Goal: Task Accomplishment & Management: Manage account settings

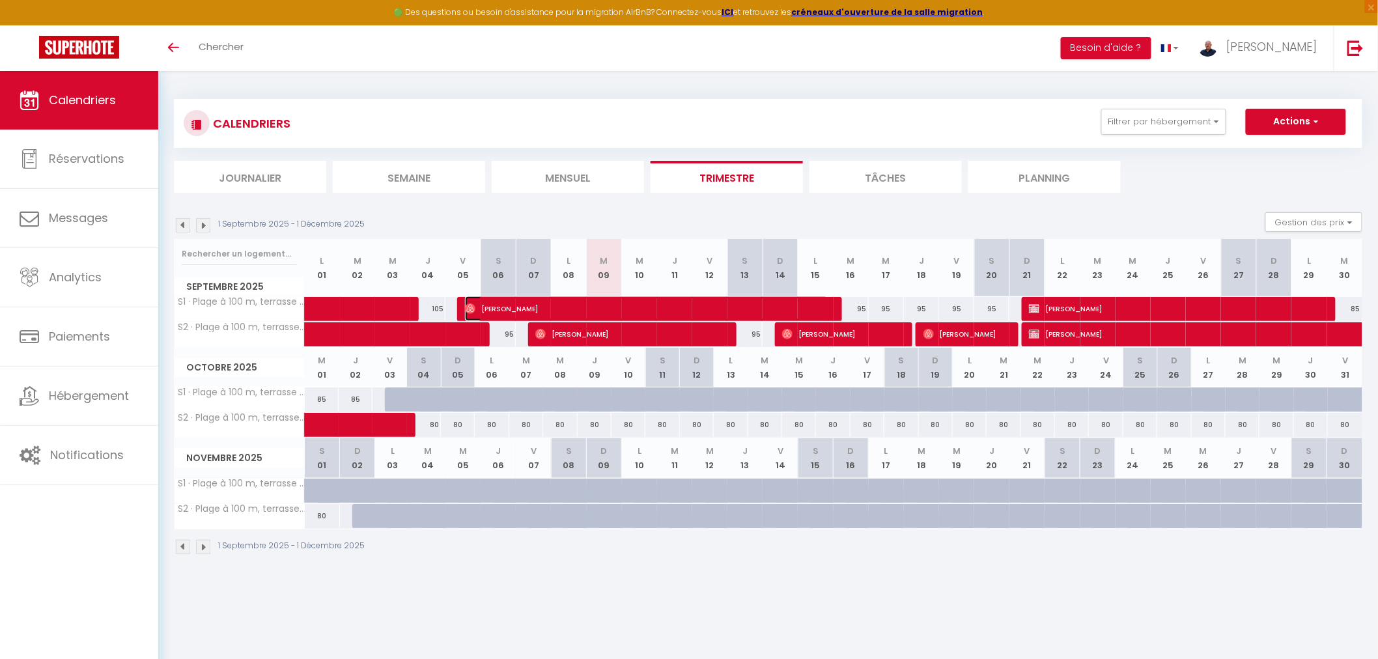
click at [563, 309] on span "[PERSON_NAME]" at bounding box center [646, 308] width 363 height 25
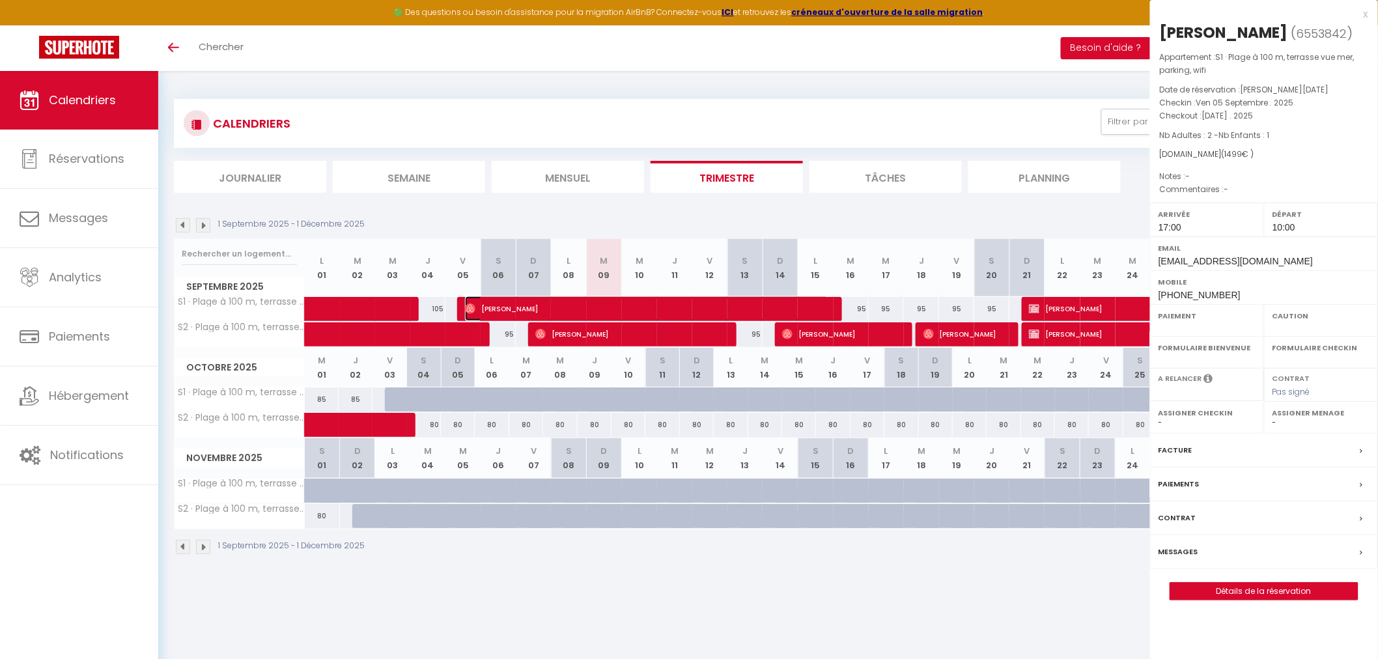
select select "OK"
select select "KO"
select select "1"
select select "0"
select select "1"
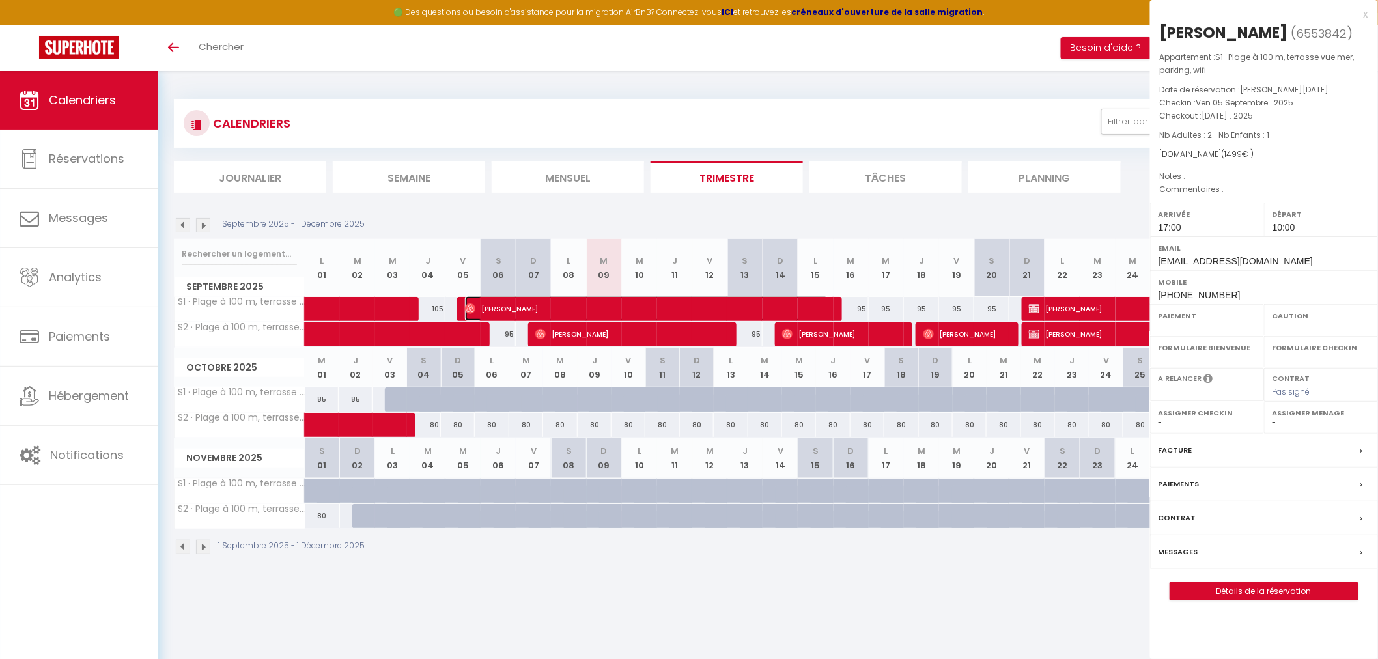
select select
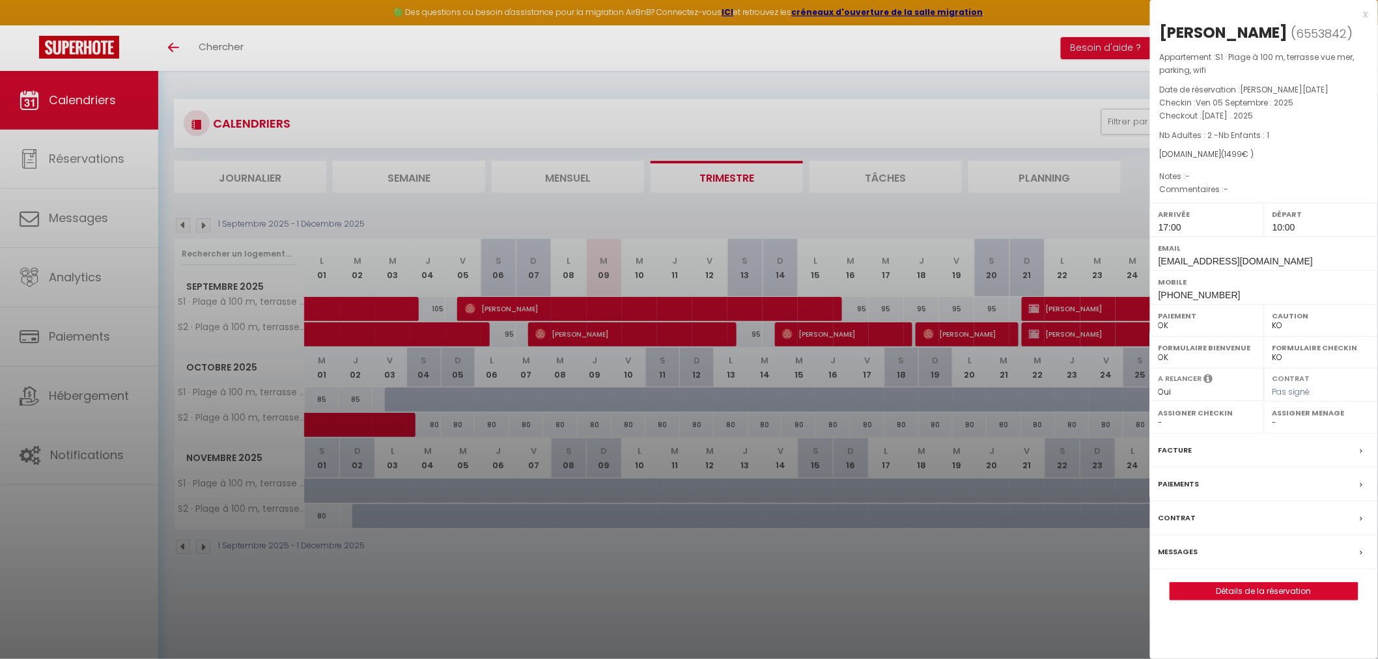
click at [1170, 483] on label "Paiements" at bounding box center [1179, 484] width 41 height 14
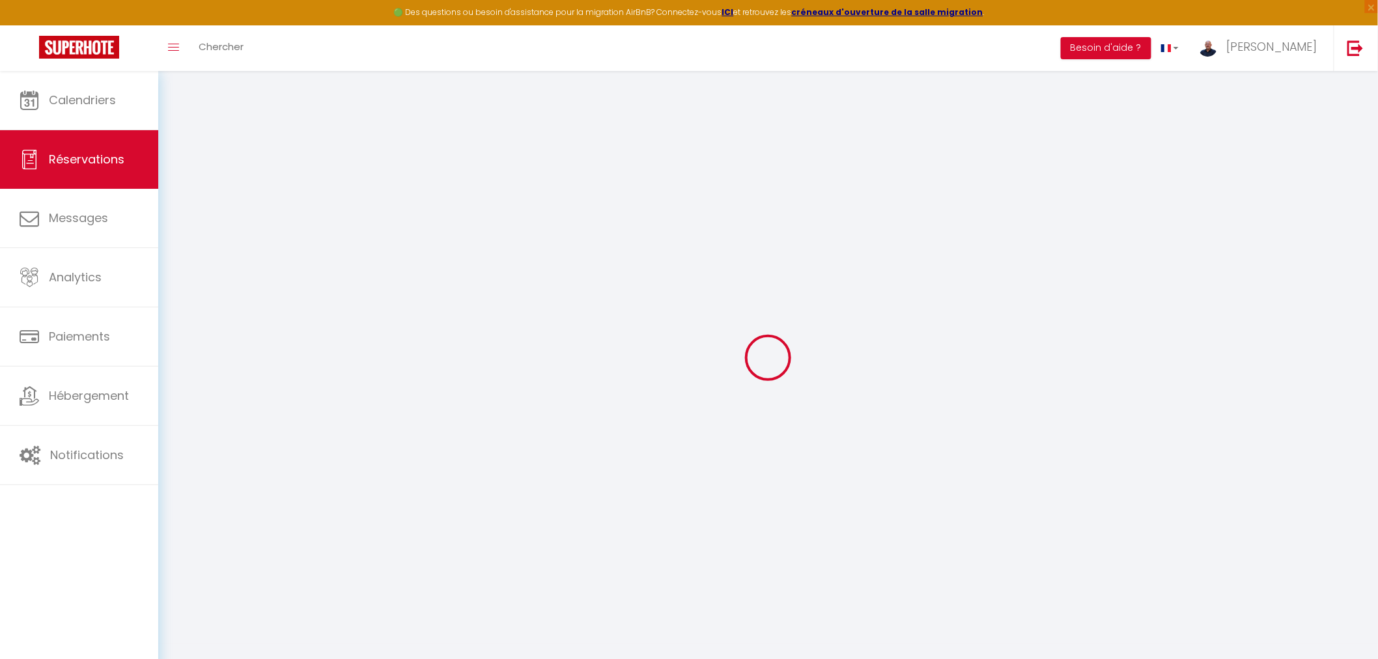
select select "0"
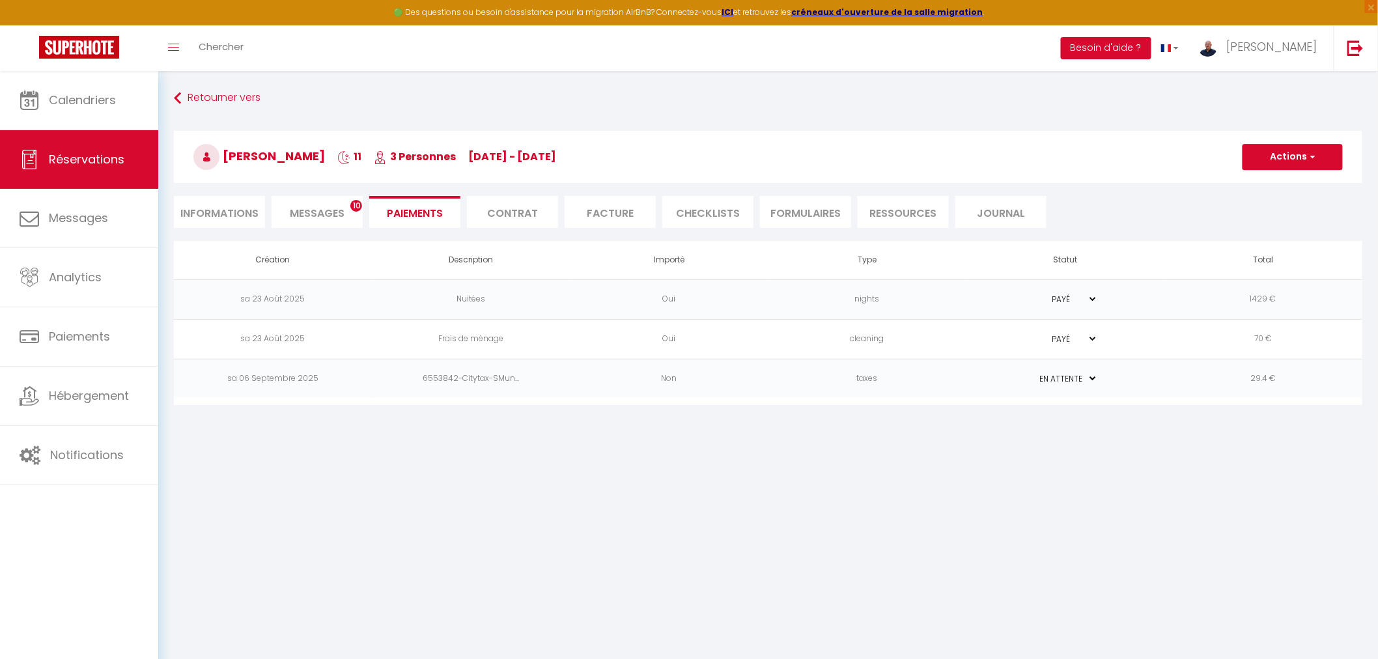
click at [569, 374] on td "6553842-Citytax-SMun..." at bounding box center [471, 379] width 198 height 40
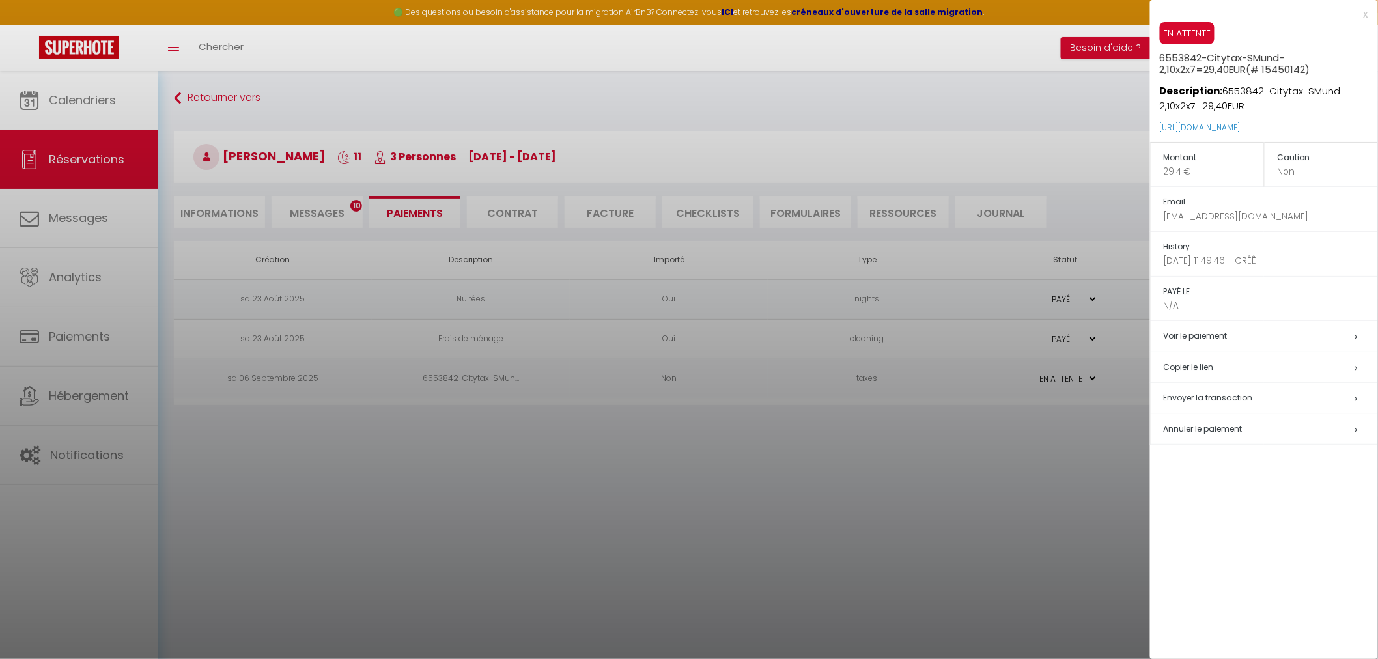
click at [1176, 367] on h5 "Copier le lien" at bounding box center [1271, 367] width 214 height 15
click at [306, 205] on div at bounding box center [689, 329] width 1378 height 659
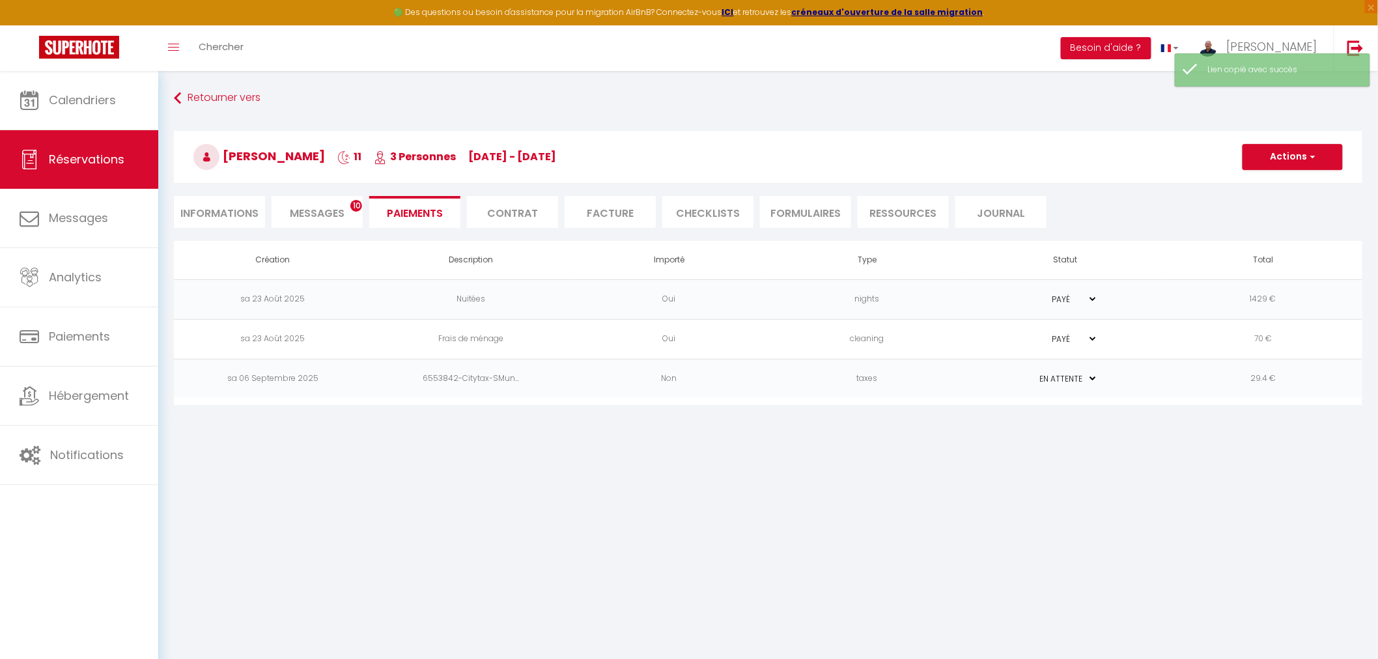
click at [306, 216] on span "Messages" at bounding box center [317, 213] width 55 height 15
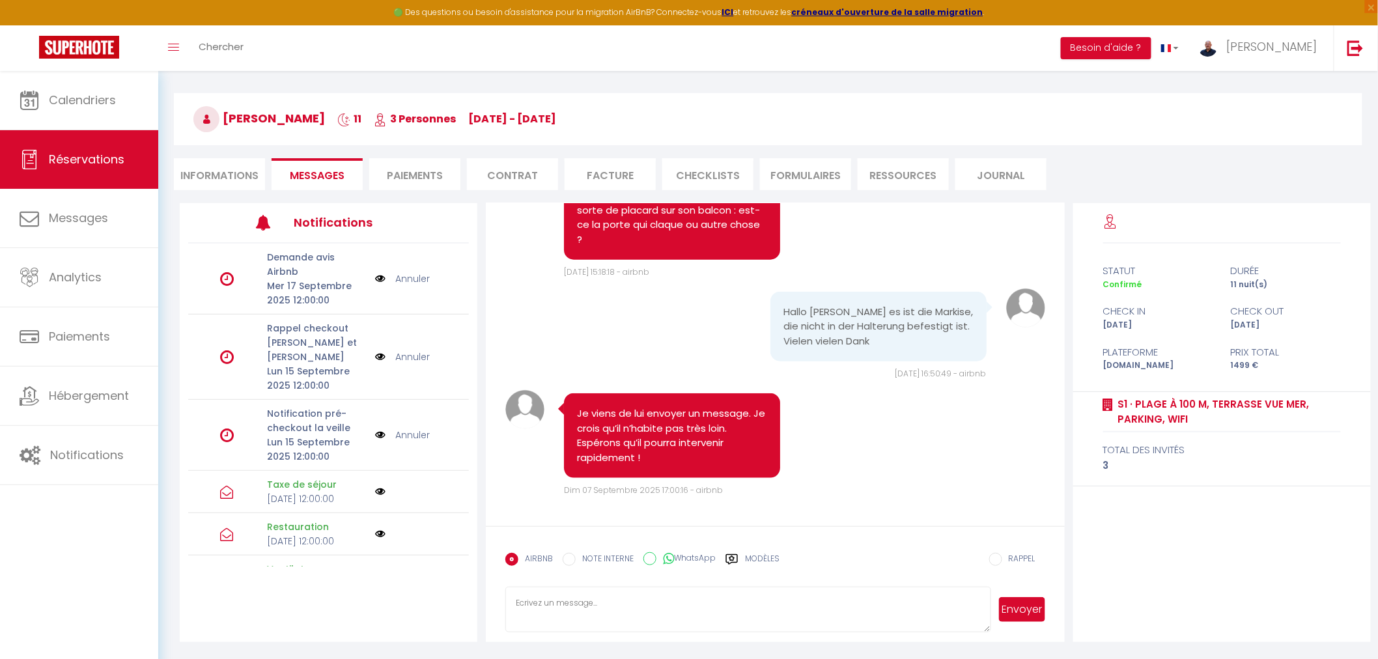
scroll to position [70, 0]
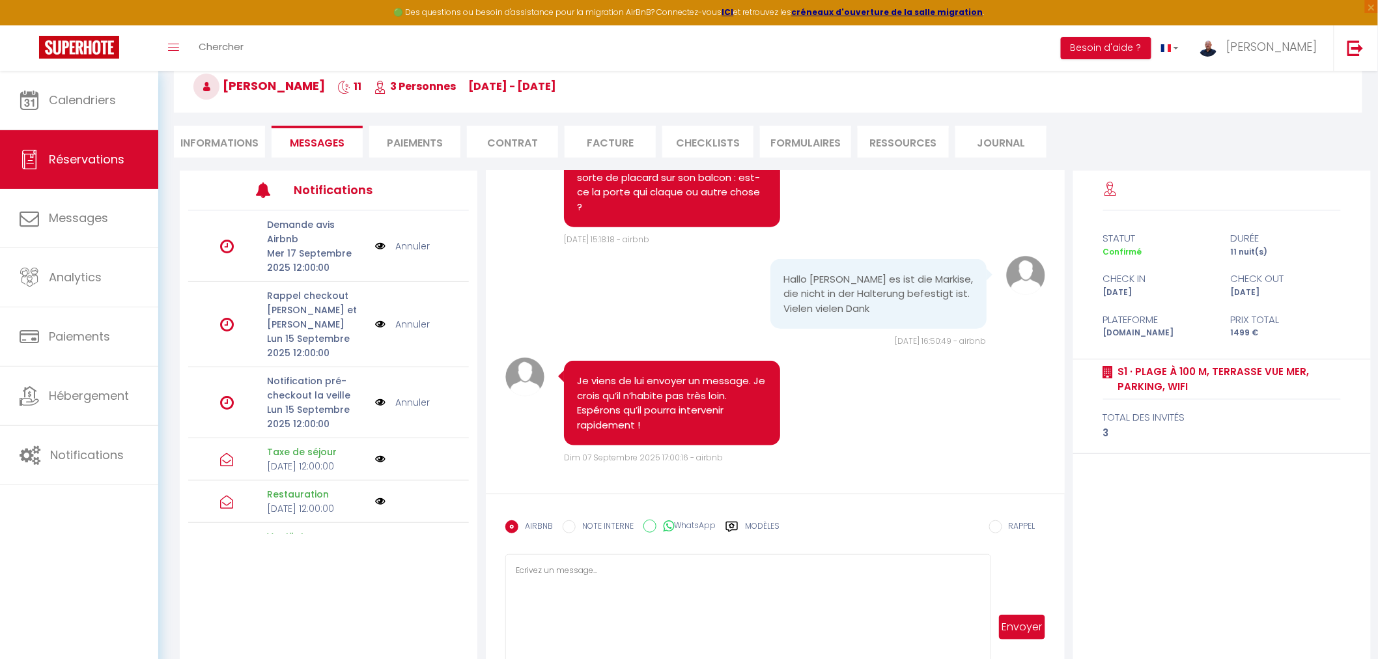
drag, startPoint x: 987, startPoint y: 593, endPoint x: 995, endPoint y: 693, distance: 100.6
click at [995, 589] on html "🟢 Des questions ou besoin d'assistance pour la migration AirBnB? Connectez-vous…" at bounding box center [689, 259] width 1378 height 659
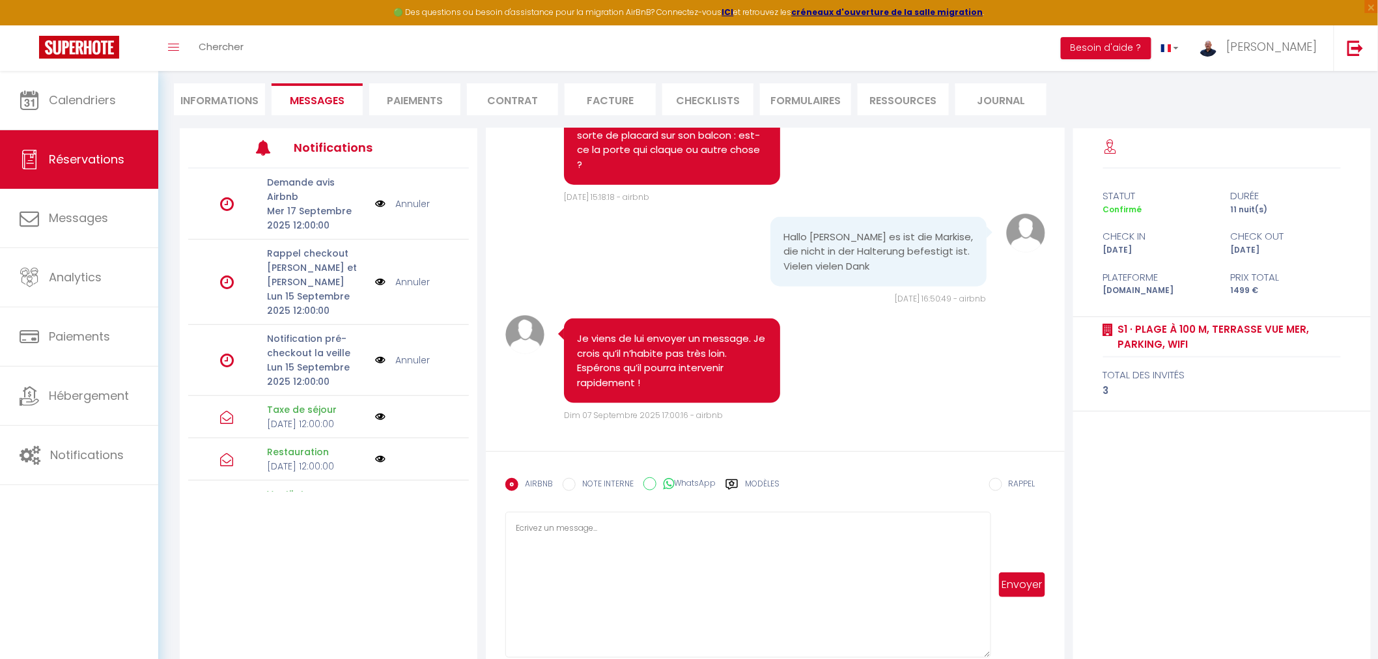
scroll to position [135, 0]
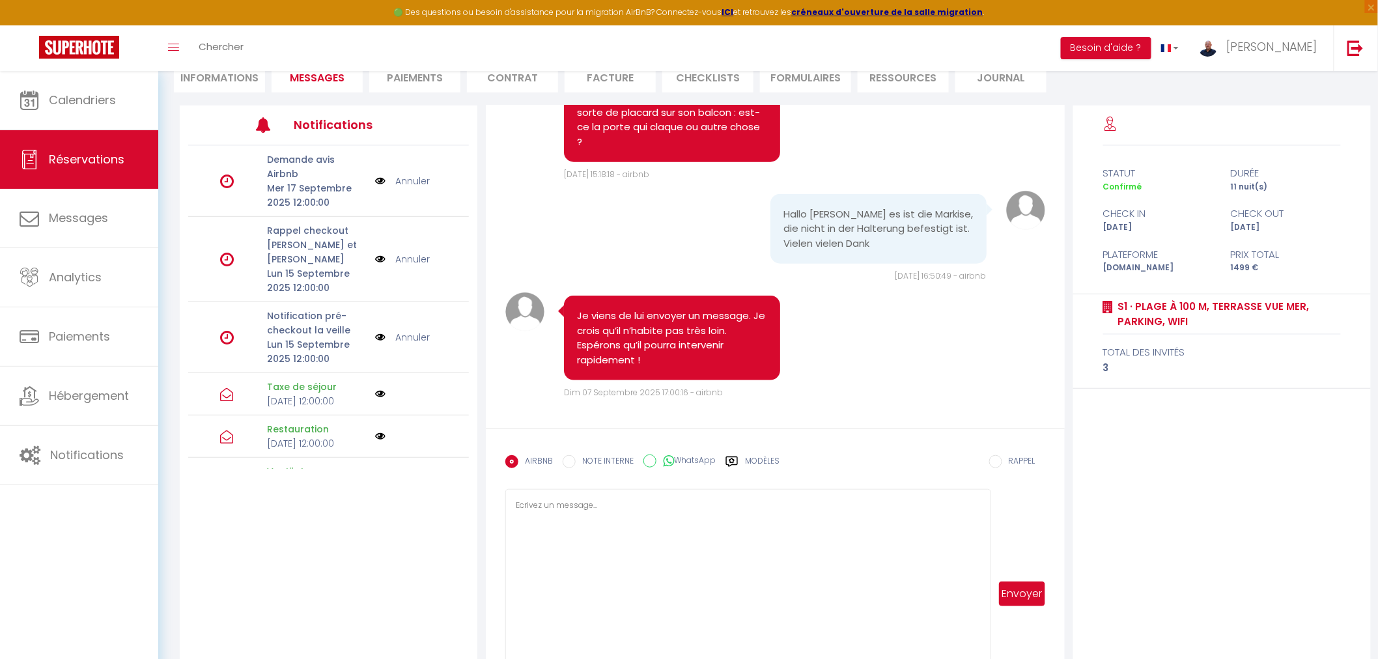
drag, startPoint x: 984, startPoint y: 629, endPoint x: 995, endPoint y: 693, distance: 65.3
click at [995, 524] on html "🟢 Des questions ou besoin d'assistance pour la migration AirBnB? Connectez-vous…" at bounding box center [689, 194] width 1378 height 659
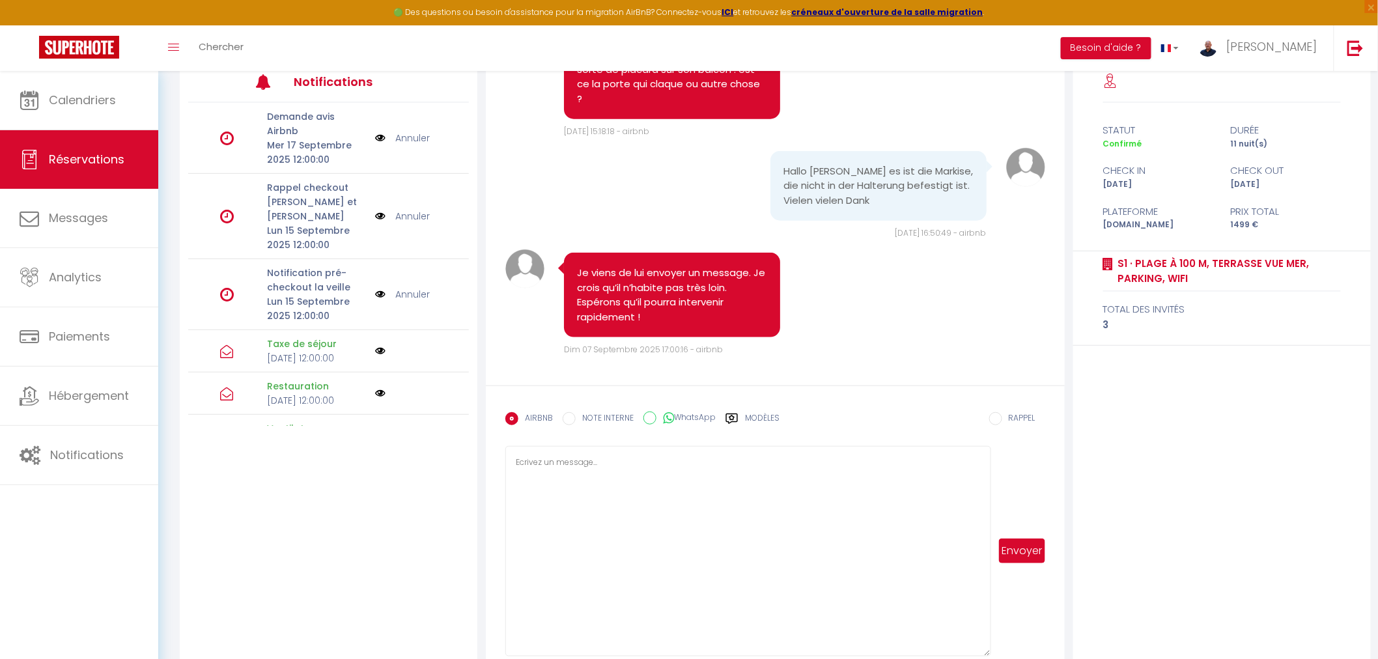
scroll to position [200, 0]
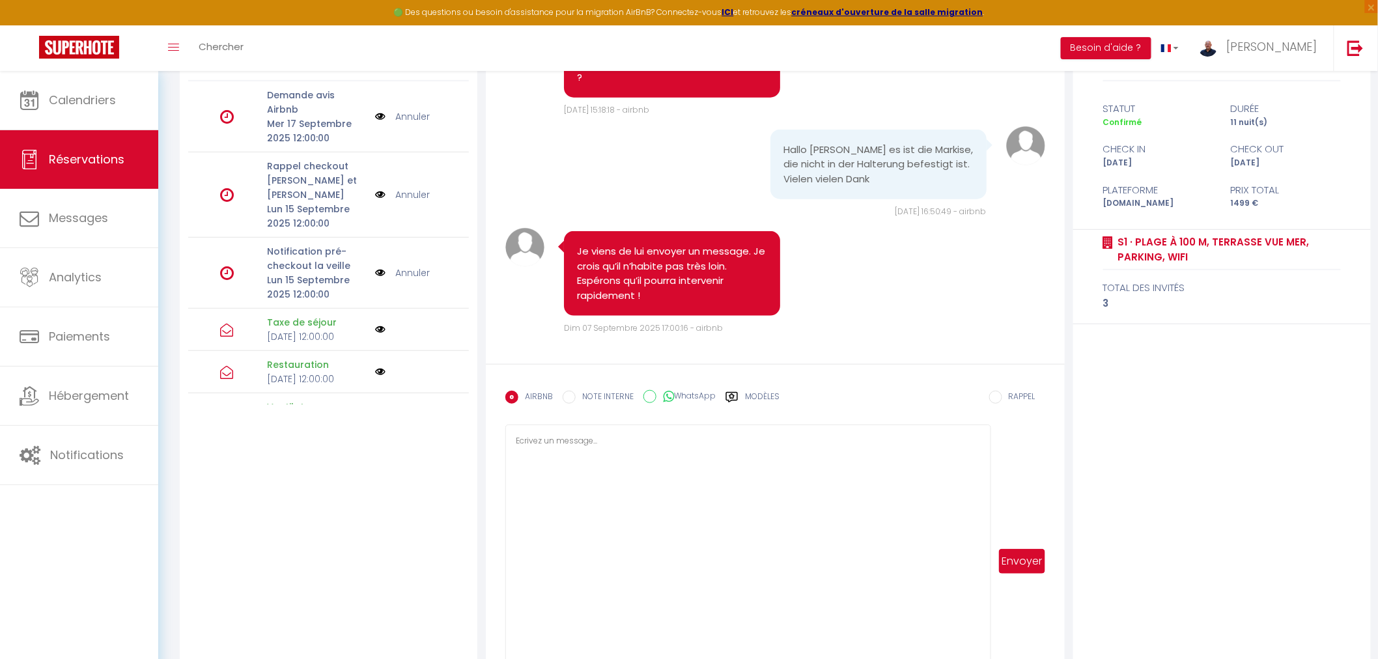
drag, startPoint x: 985, startPoint y: 629, endPoint x: 993, endPoint y: 692, distance: 64.2
click at [993, 459] on html "🟢 Des questions ou besoin d'assistance pour la migration AirBnB? Connectez-vous…" at bounding box center [689, 129] width 1378 height 659
click at [763, 400] on label "Modèles" at bounding box center [762, 402] width 35 height 23
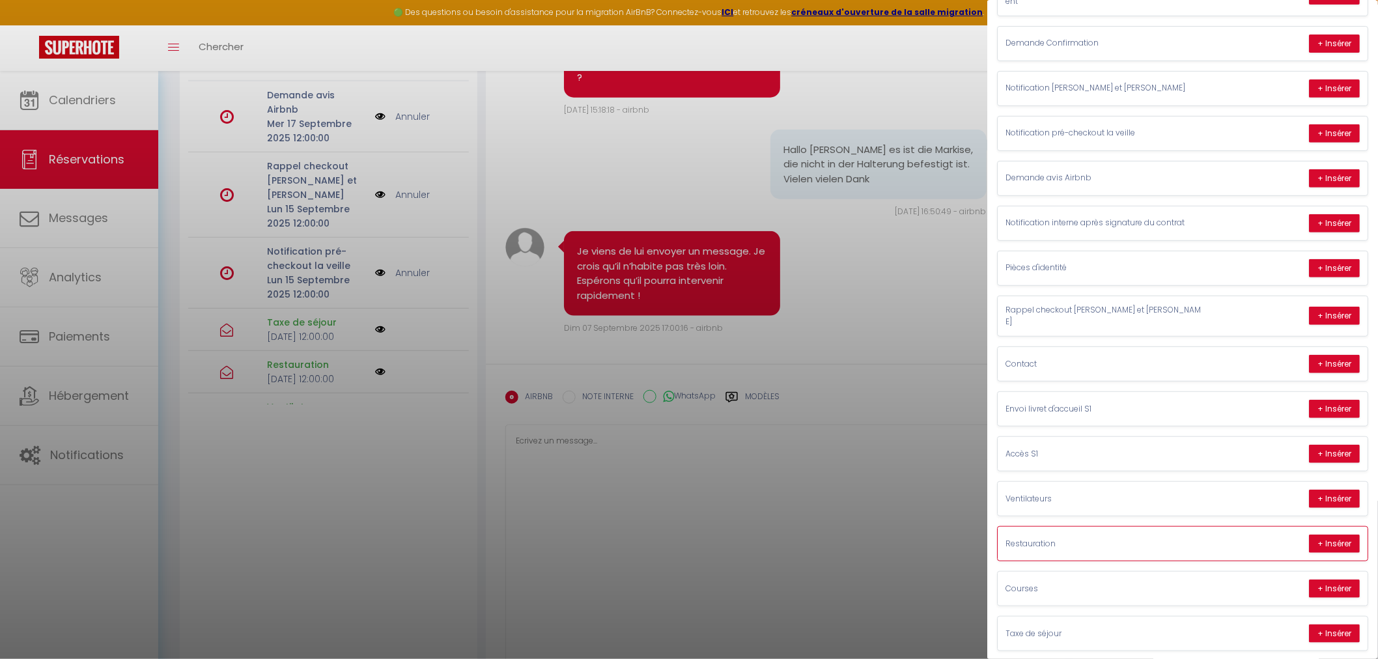
scroll to position [170, 0]
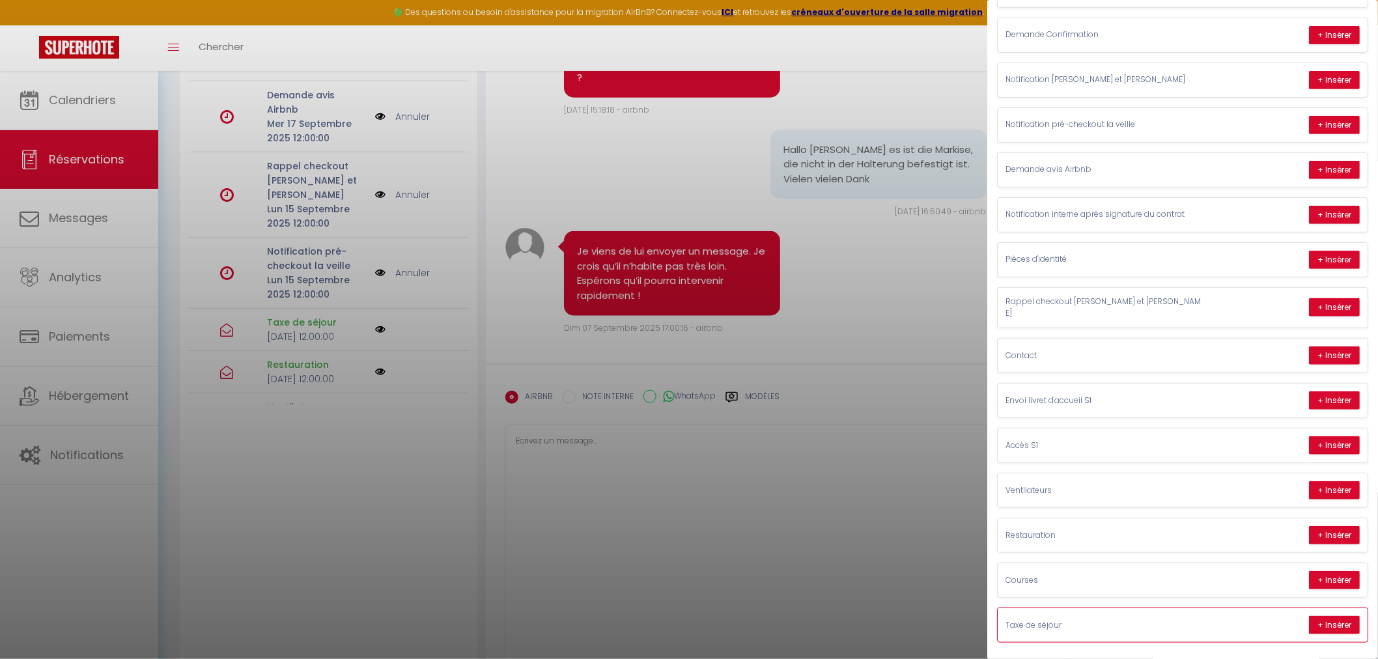
click at [1069, 619] on p "Taxe de séjour" at bounding box center [1103, 625] width 195 height 12
click at [1331, 620] on button "+ Insérer" at bounding box center [1334, 625] width 51 height 18
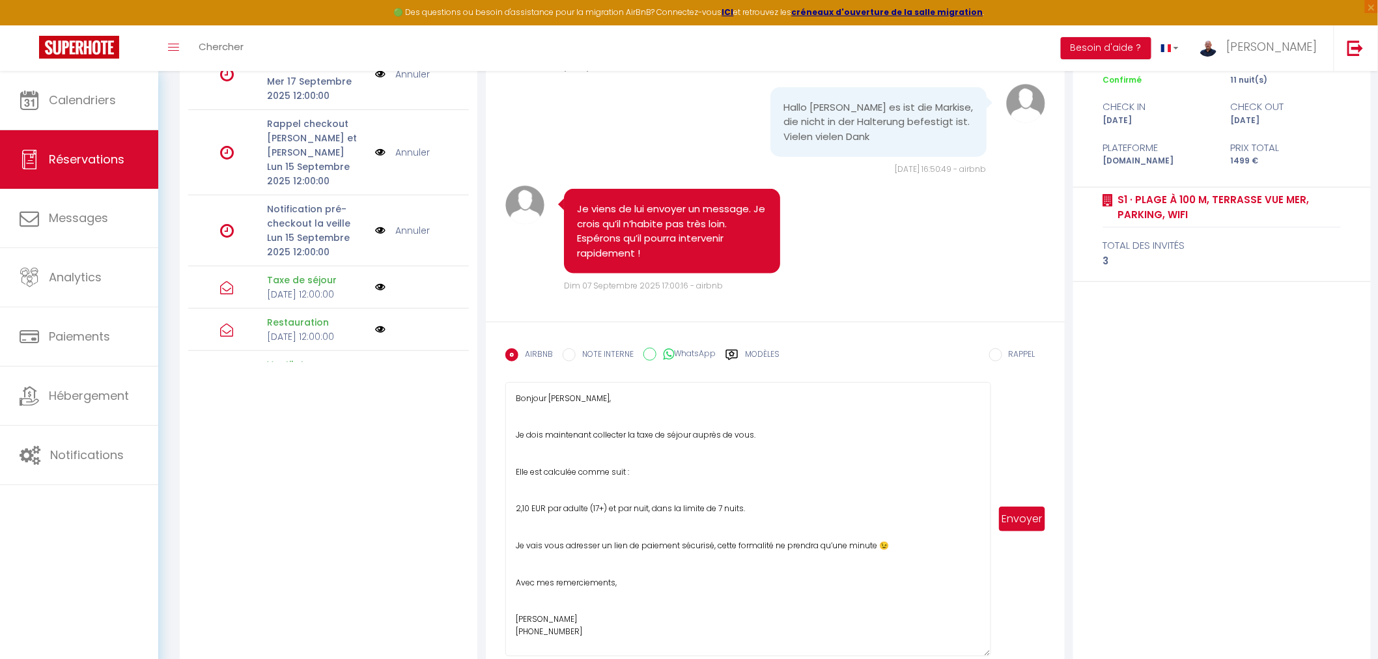
scroll to position [264, 0]
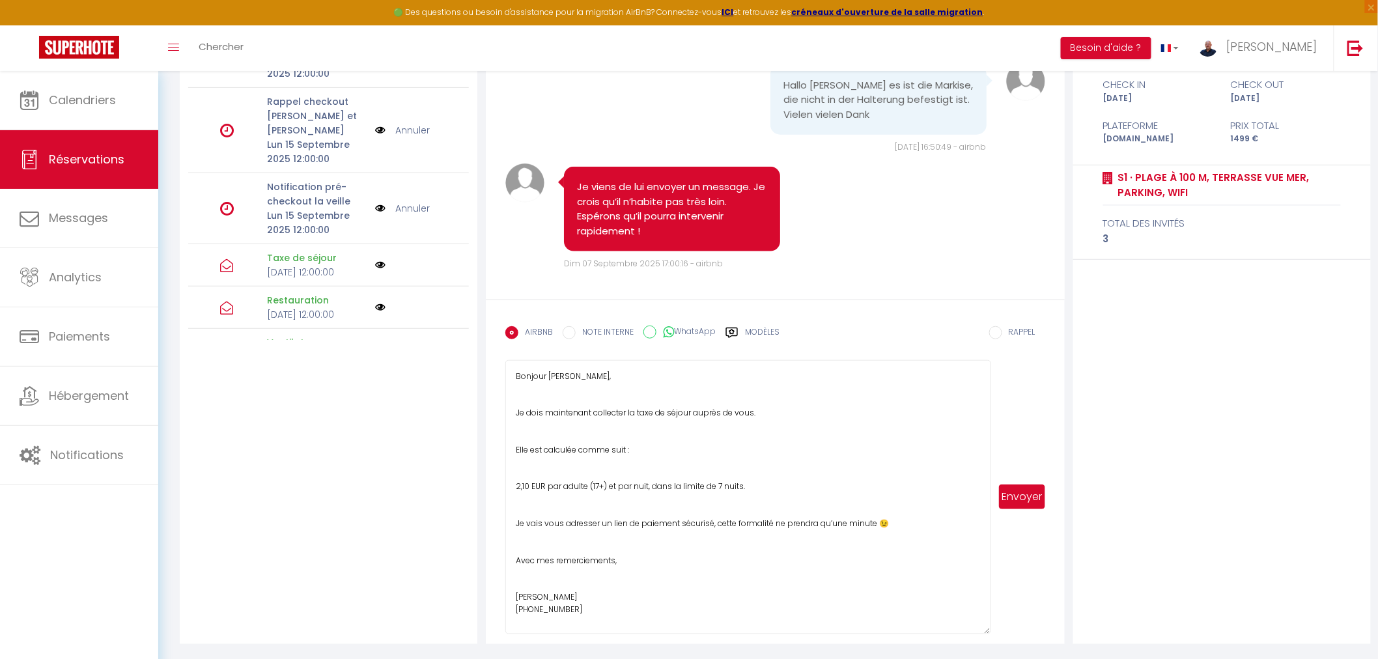
click at [808, 482] on textarea "Bonjour [PERSON_NAME], Je dois maintenant collecter la taxe de séjour auprès de…" at bounding box center [747, 497] width 485 height 274
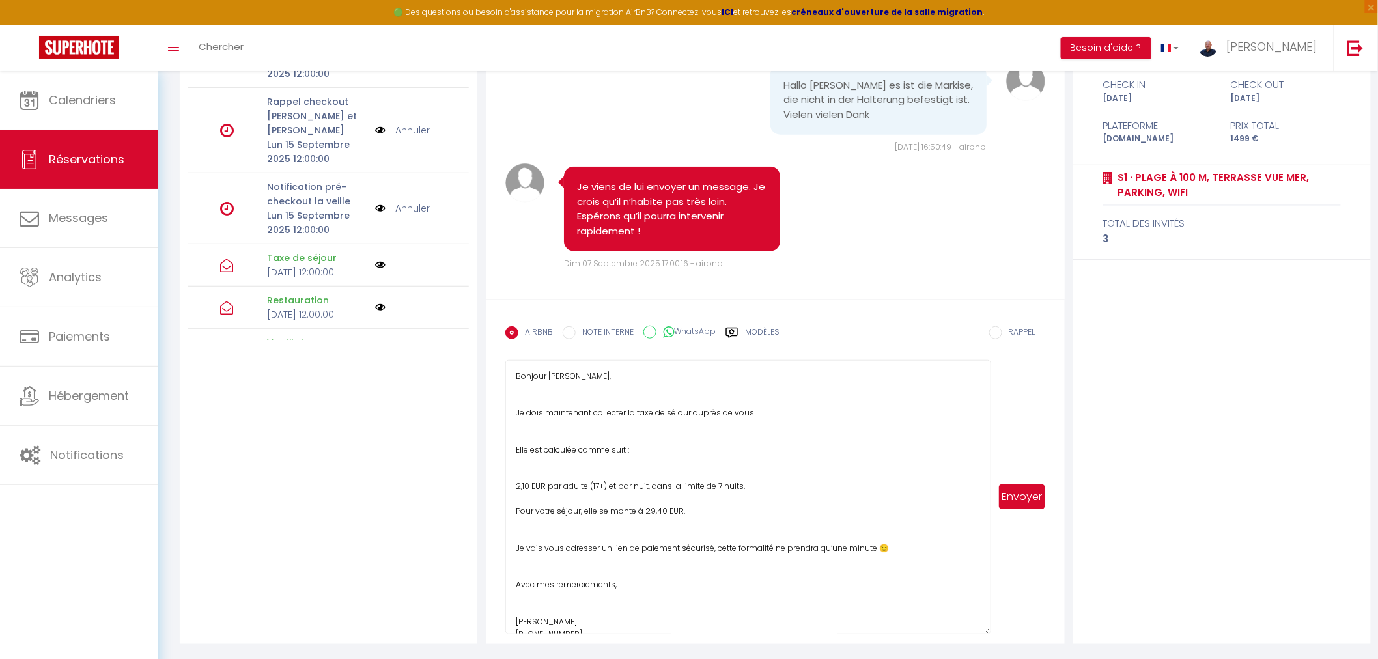
drag, startPoint x: 516, startPoint y: 546, endPoint x: 599, endPoint y: 548, distance: 82.8
click at [599, 548] on textarea "Bonjour [PERSON_NAME], Je dois maintenant collecter la taxe de séjour auprès de…" at bounding box center [747, 497] width 485 height 274
click at [871, 546] on textarea "Bonjour [PERSON_NAME], Je dois maintenant collecter la taxe de séjour auprès de…" at bounding box center [747, 497] width 485 height 274
paste textarea "[URL][DOMAIN_NAME]"
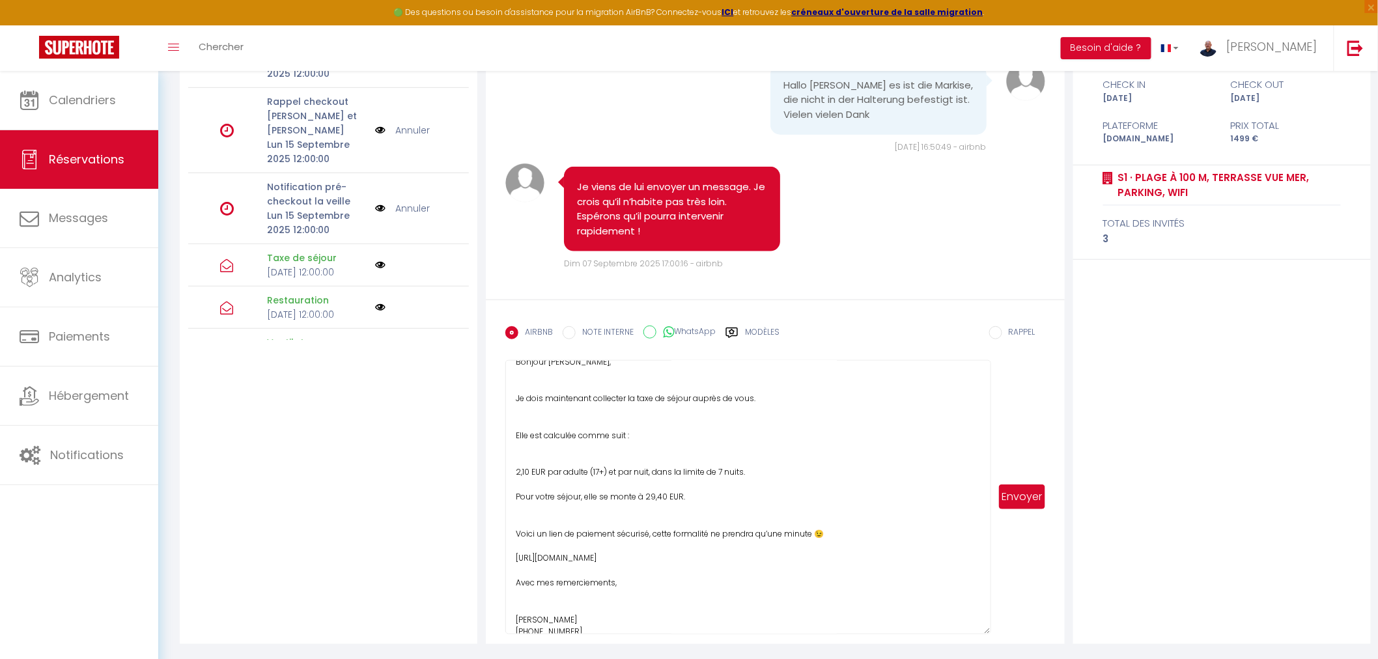
scroll to position [29, 0]
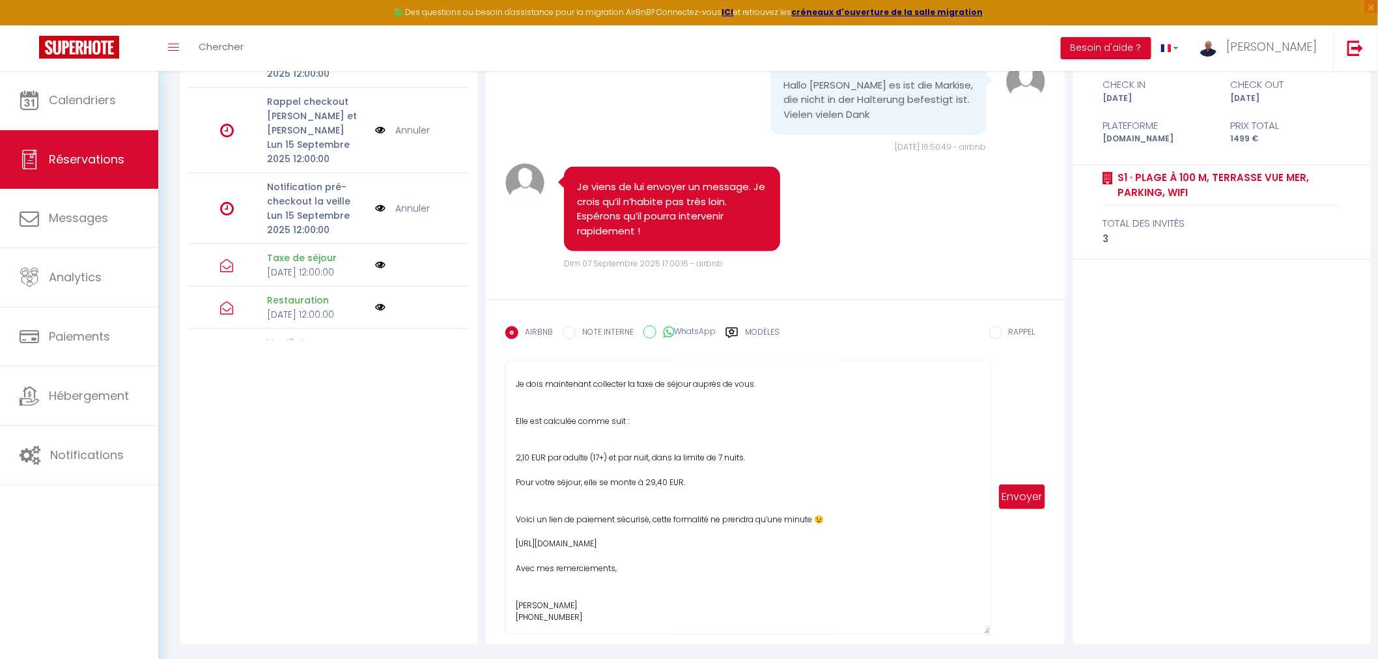
drag, startPoint x: 582, startPoint y: 615, endPoint x: 505, endPoint y: 621, distance: 77.1
click at [505, 621] on textarea "Bonjour [PERSON_NAME], Je dois maintenant collecter la taxe de séjour auprès de…" at bounding box center [747, 497] width 485 height 274
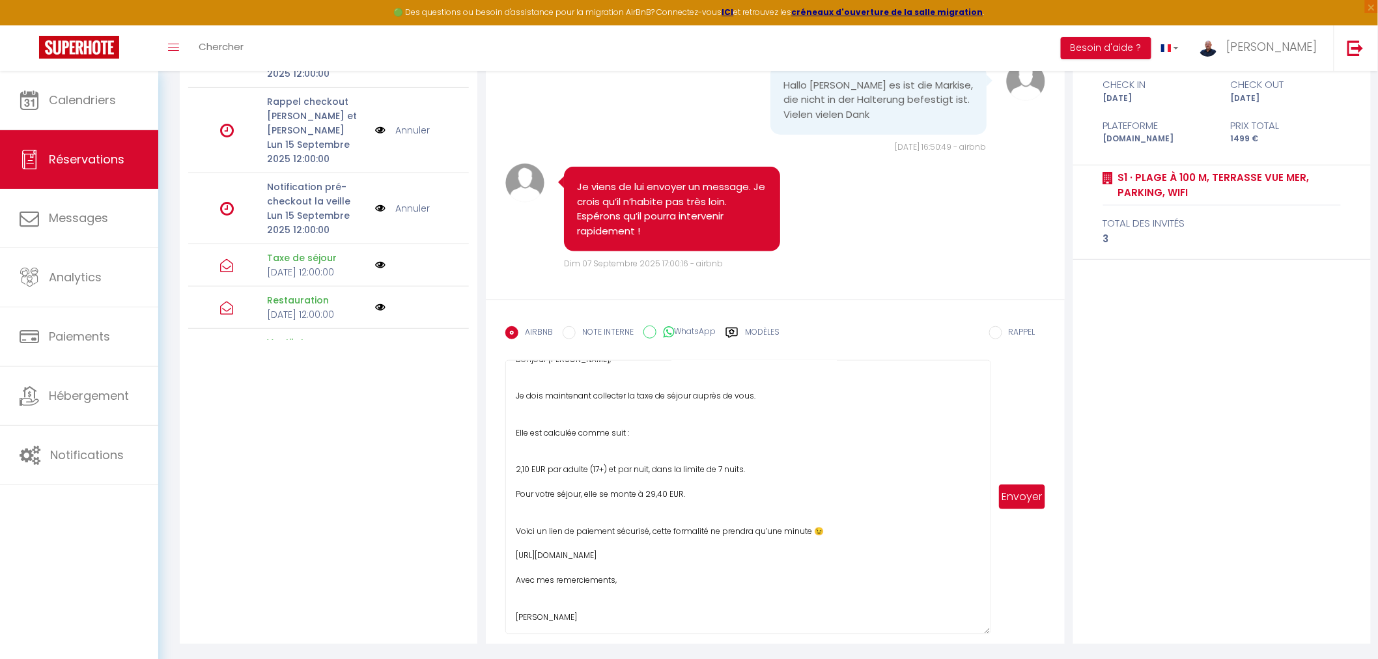
scroll to position [16, 0]
type textarea "Bonjour [PERSON_NAME], Je dois maintenant collecter la taxe de séjour auprès de…"
click at [1025, 496] on button "Envoyer" at bounding box center [1022, 497] width 46 height 25
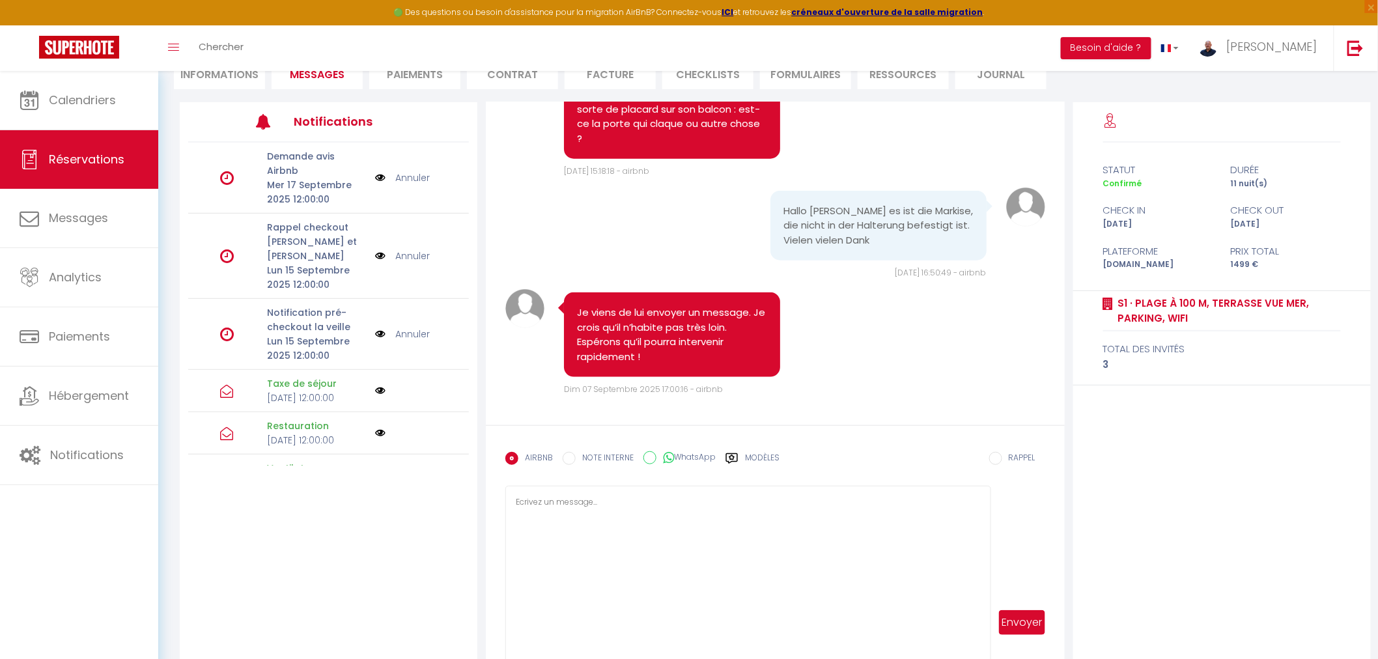
scroll to position [7077, 0]
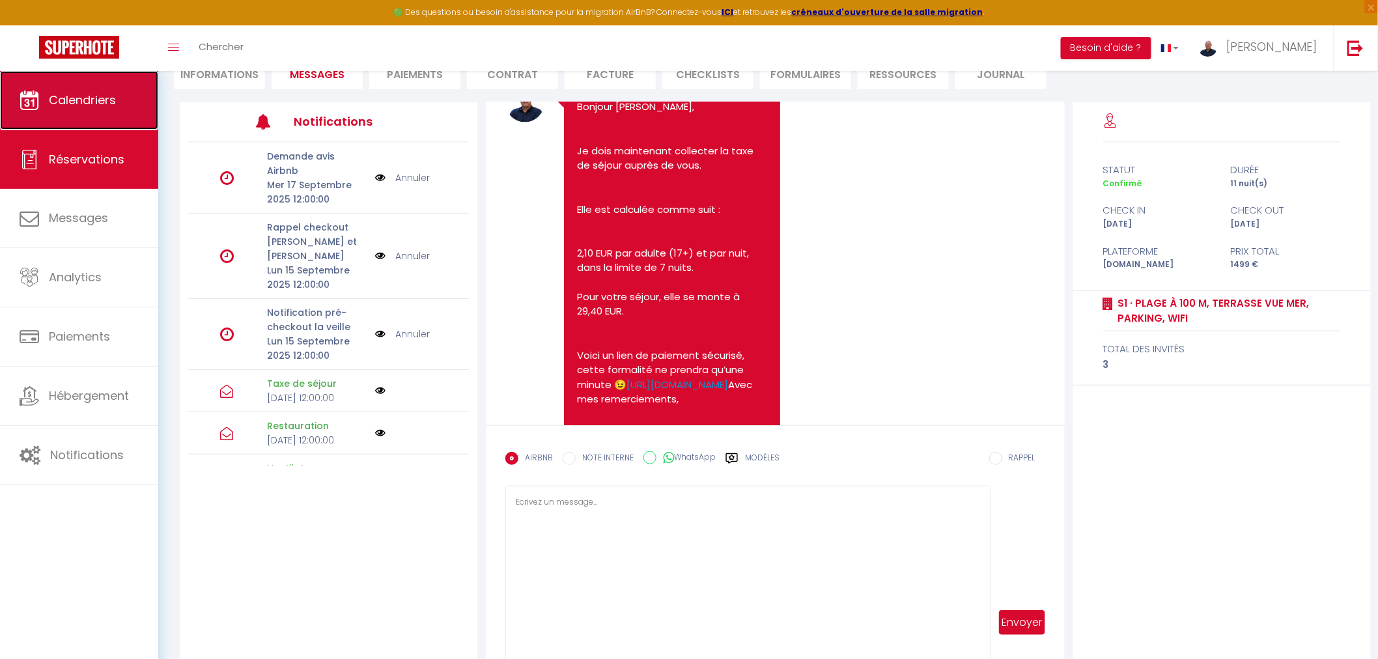
click at [87, 111] on link "Calendriers" at bounding box center [79, 100] width 158 height 59
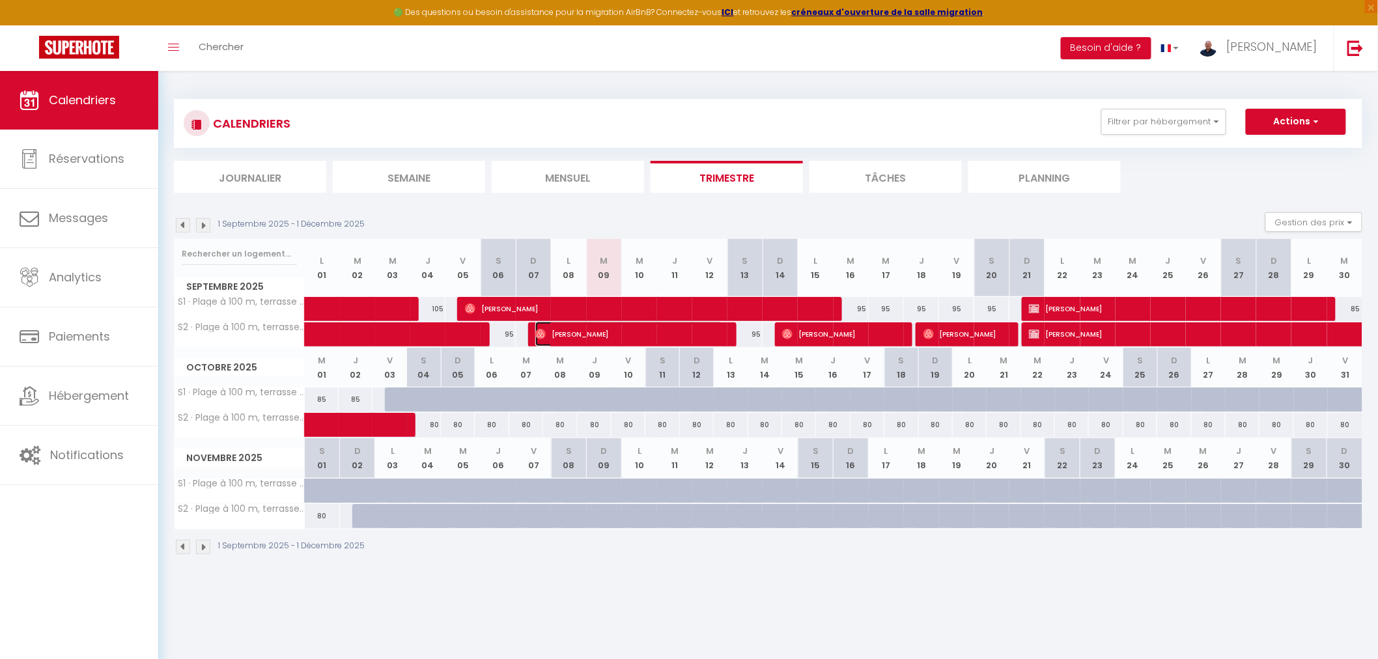
click at [598, 333] on span "[PERSON_NAME]" at bounding box center [629, 334] width 188 height 25
select select "OK"
select select "0"
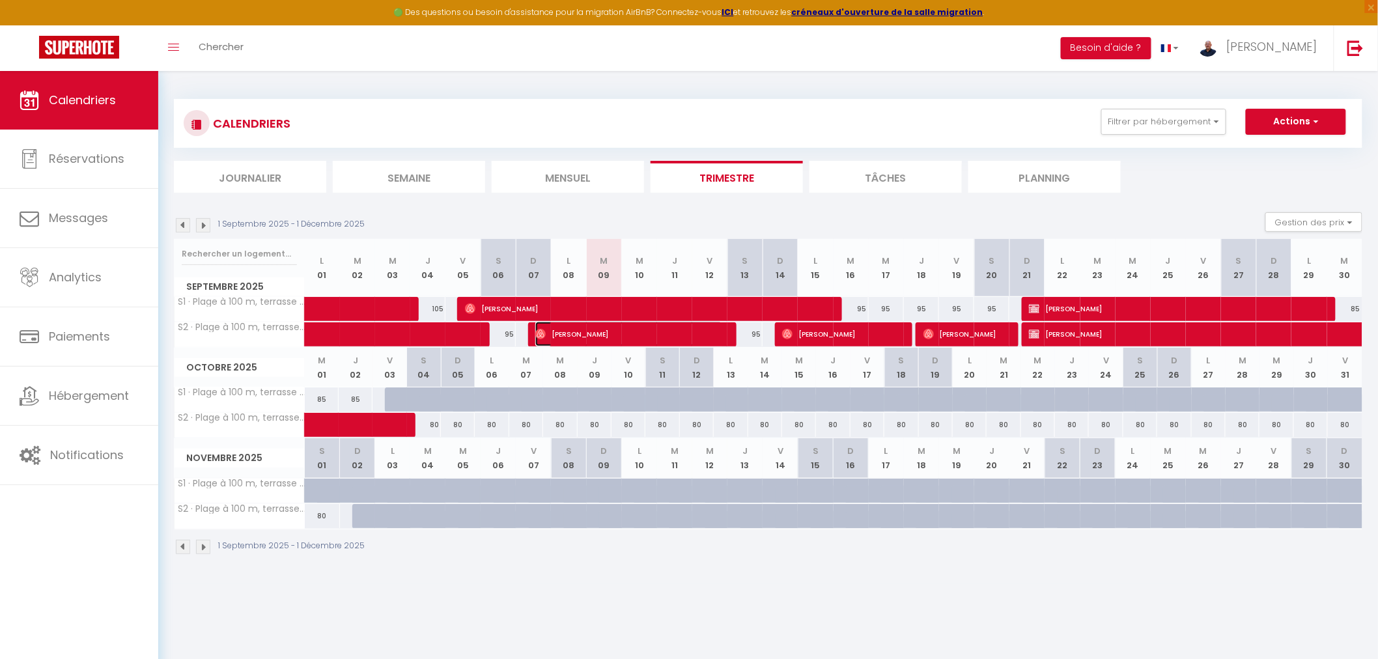
select select "1"
select select
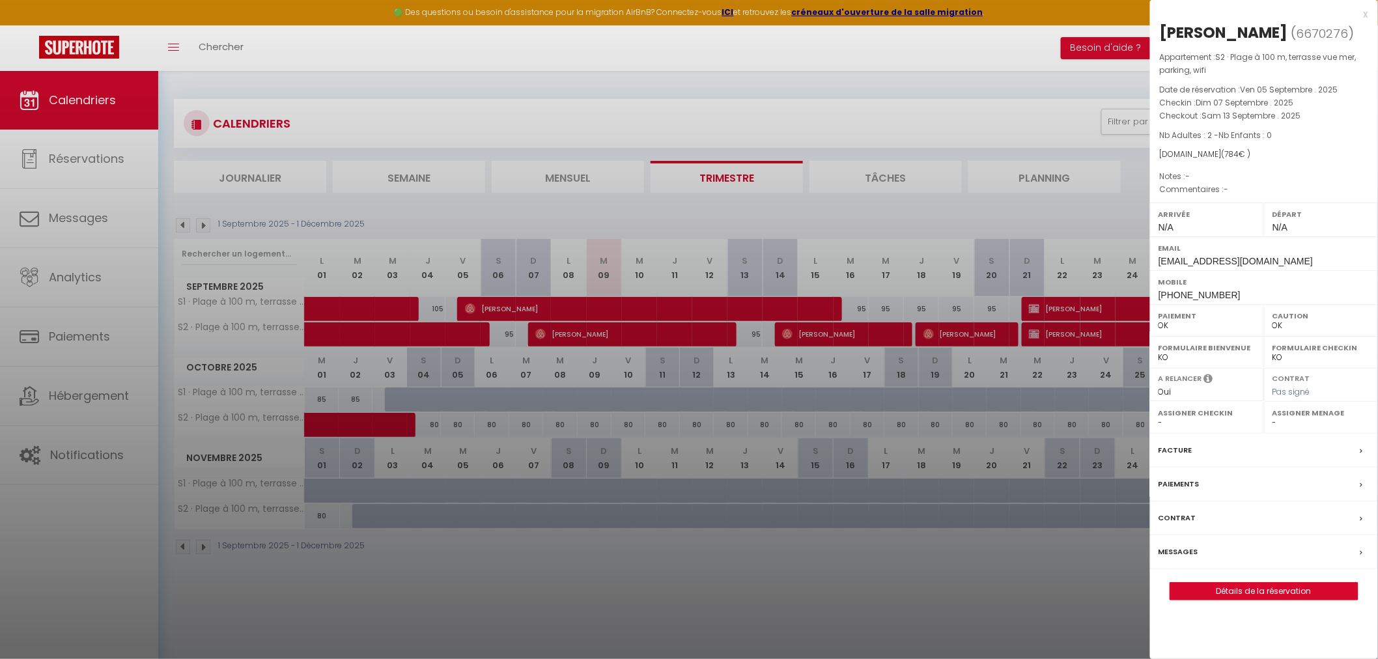
click at [1177, 479] on label "Paiements" at bounding box center [1179, 484] width 41 height 14
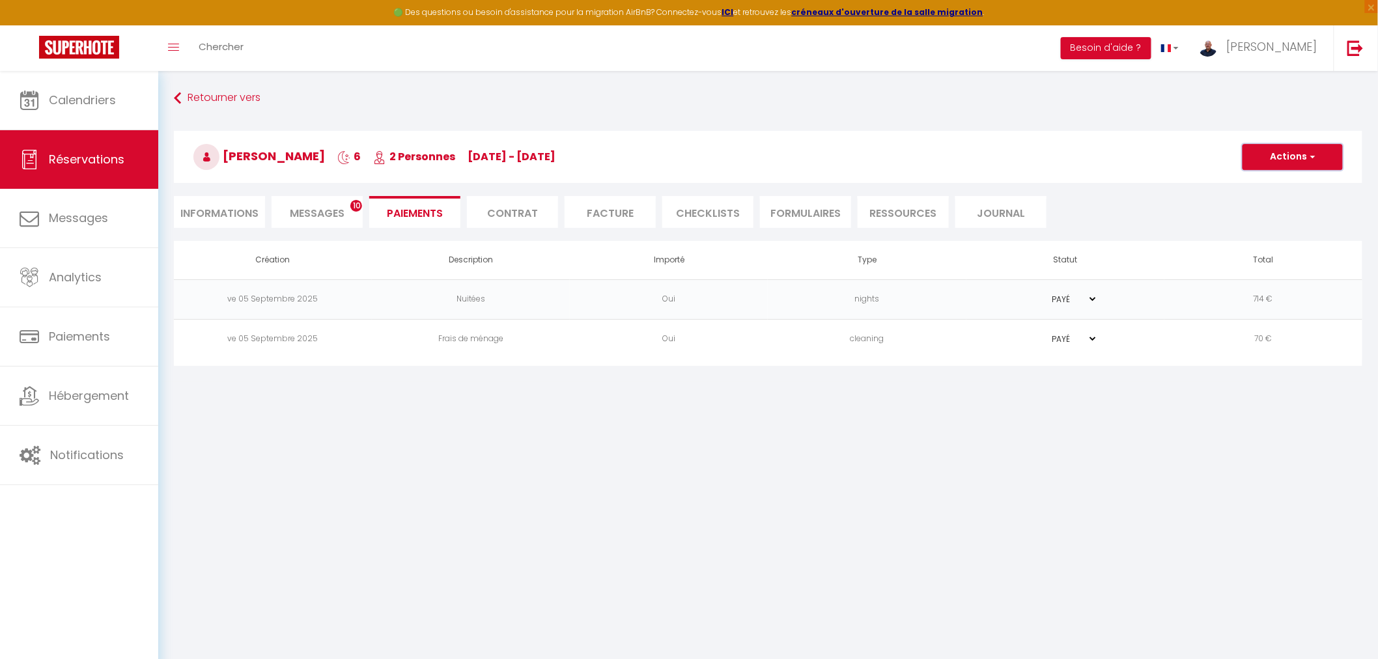
click at [1285, 154] on button "Actions" at bounding box center [1293, 157] width 100 height 26
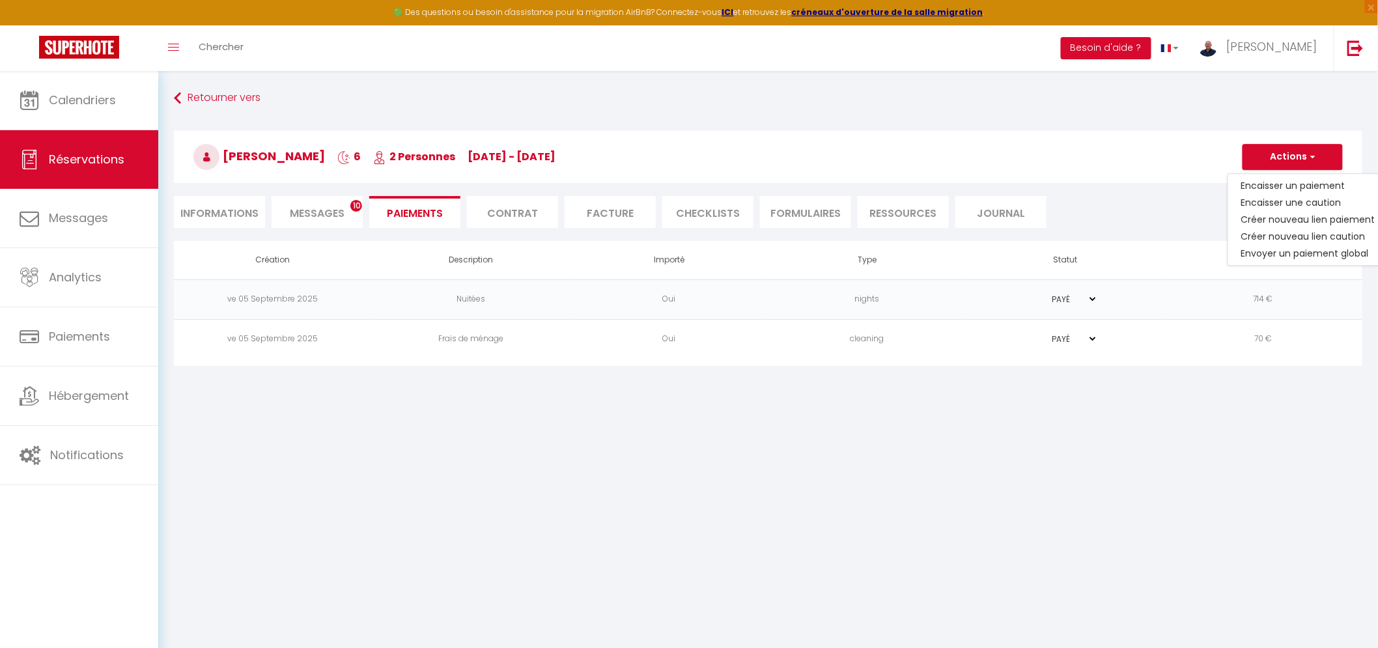
click at [229, 205] on li "Informations" at bounding box center [219, 212] width 91 height 32
select select
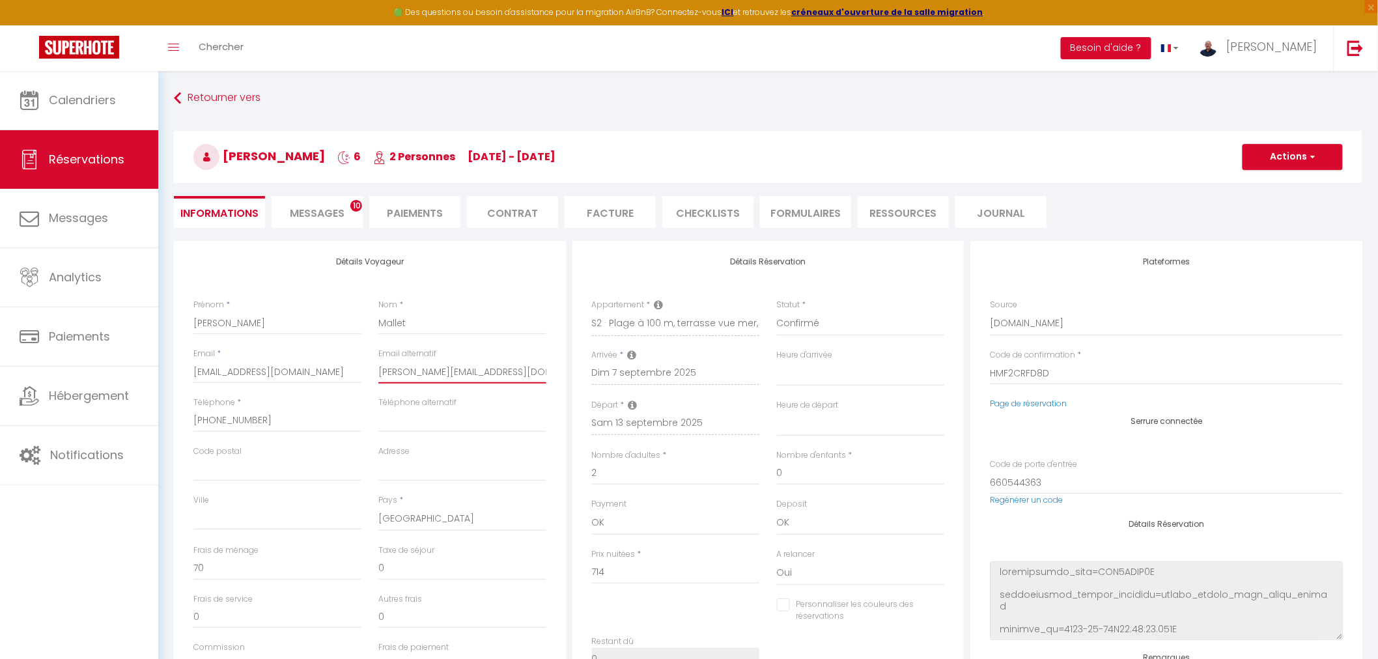
click at [391, 369] on input "[PERSON_NAME][EMAIL_ADDRESS][DOMAIN_NAME]" at bounding box center [462, 371] width 168 height 23
drag, startPoint x: 391, startPoint y: 369, endPoint x: 509, endPoint y: 374, distance: 118.7
click at [509, 374] on input "[PERSON_NAME][EMAIL_ADDRESS][DOMAIN_NAME]" at bounding box center [462, 371] width 168 height 23
click at [405, 216] on li "Paiements" at bounding box center [414, 212] width 91 height 32
select select
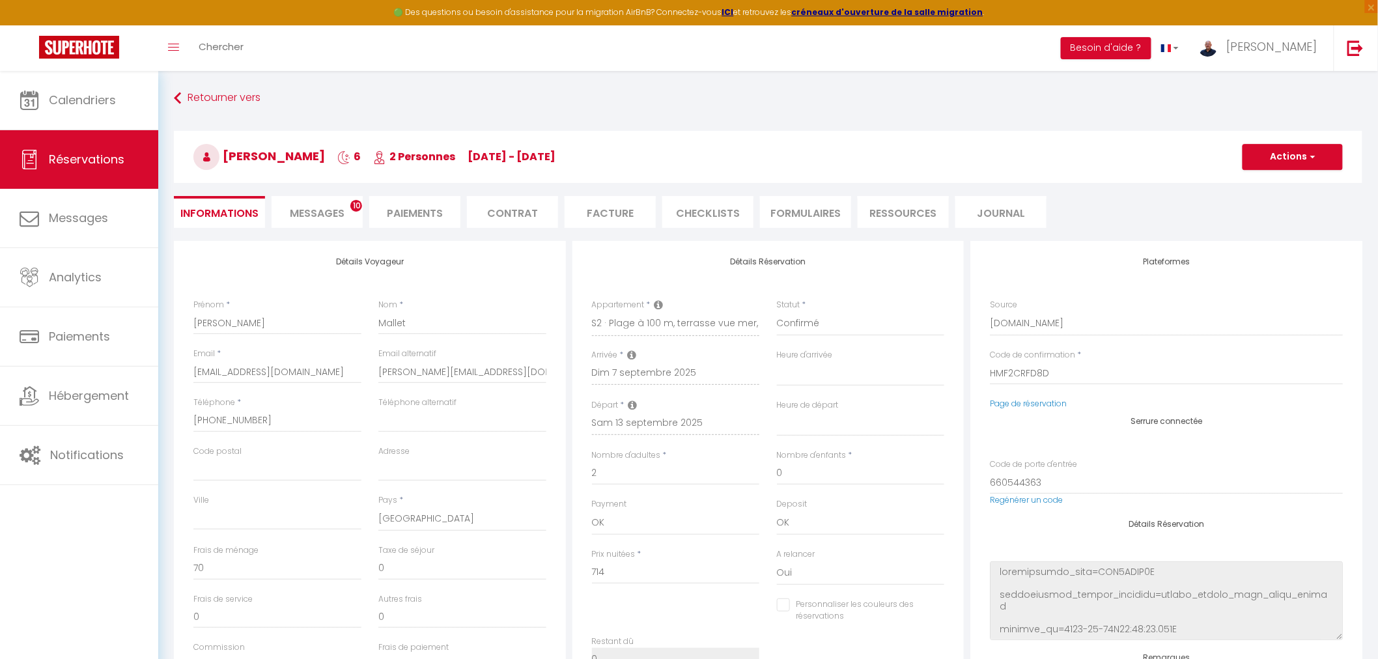
select select
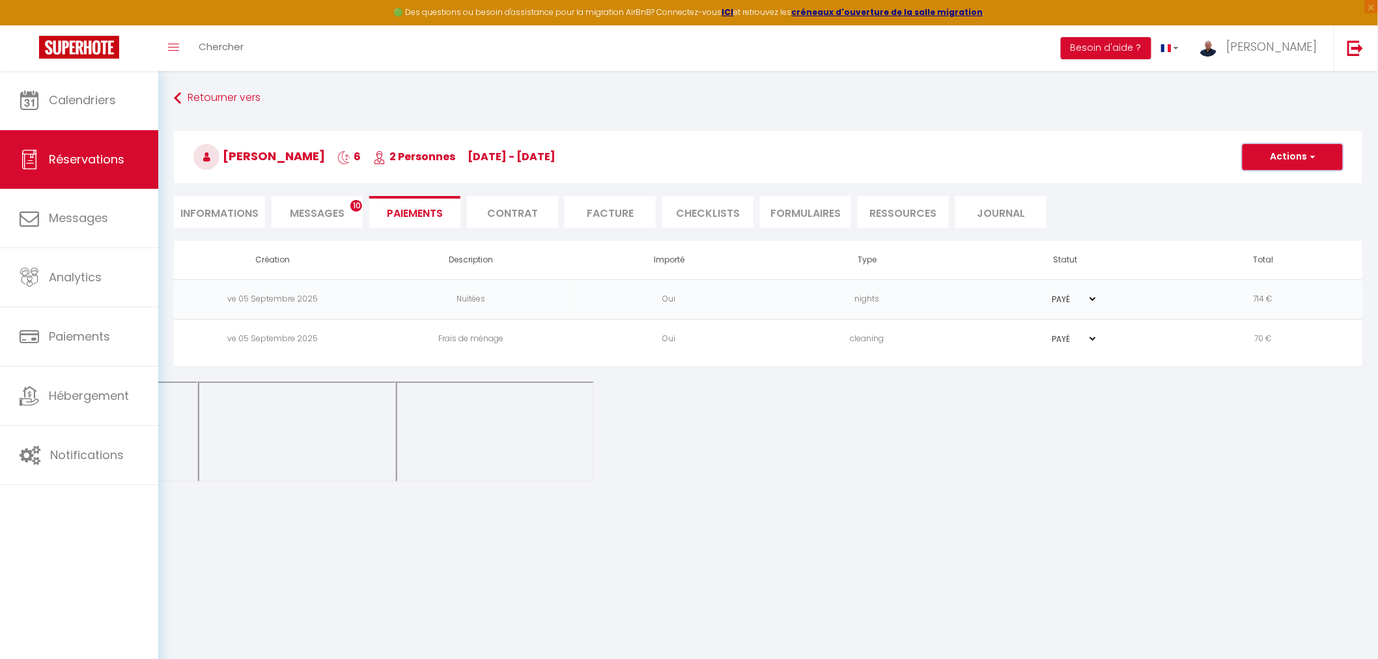
click at [1294, 162] on button "Actions" at bounding box center [1293, 157] width 100 height 26
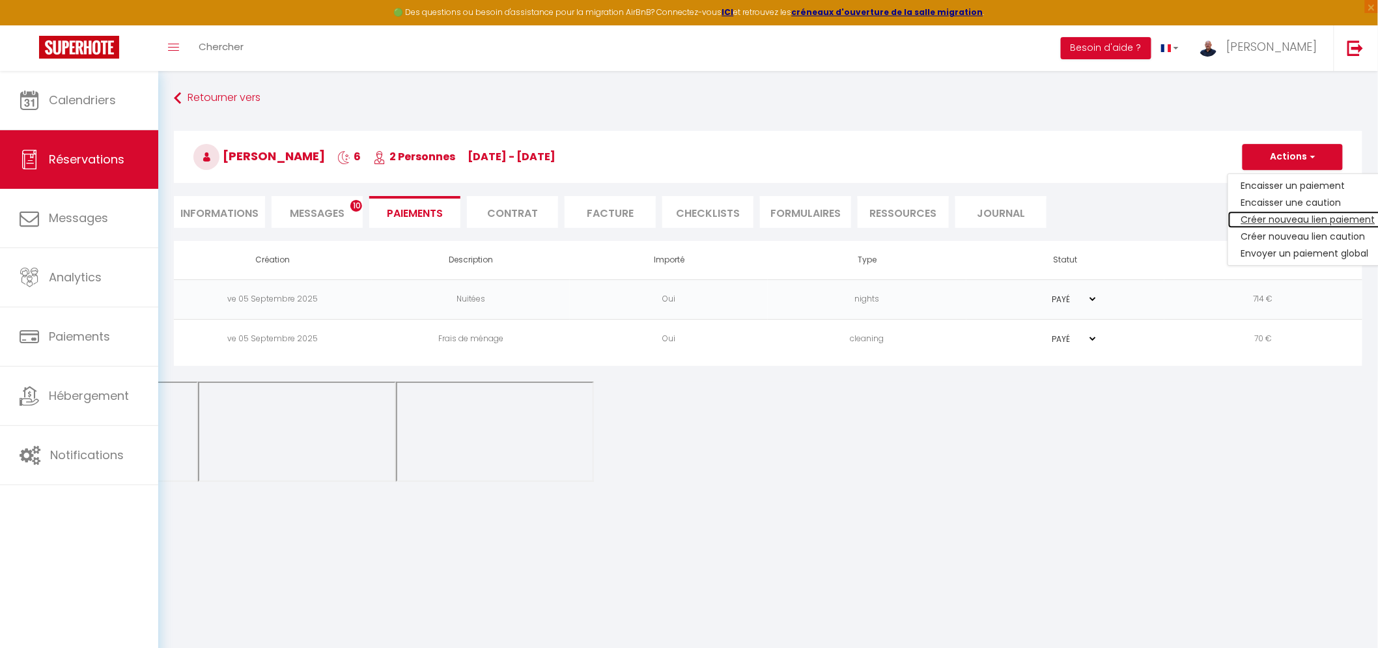
click at [1296, 219] on link "Créer nouveau lien paiement" at bounding box center [1308, 219] width 160 height 17
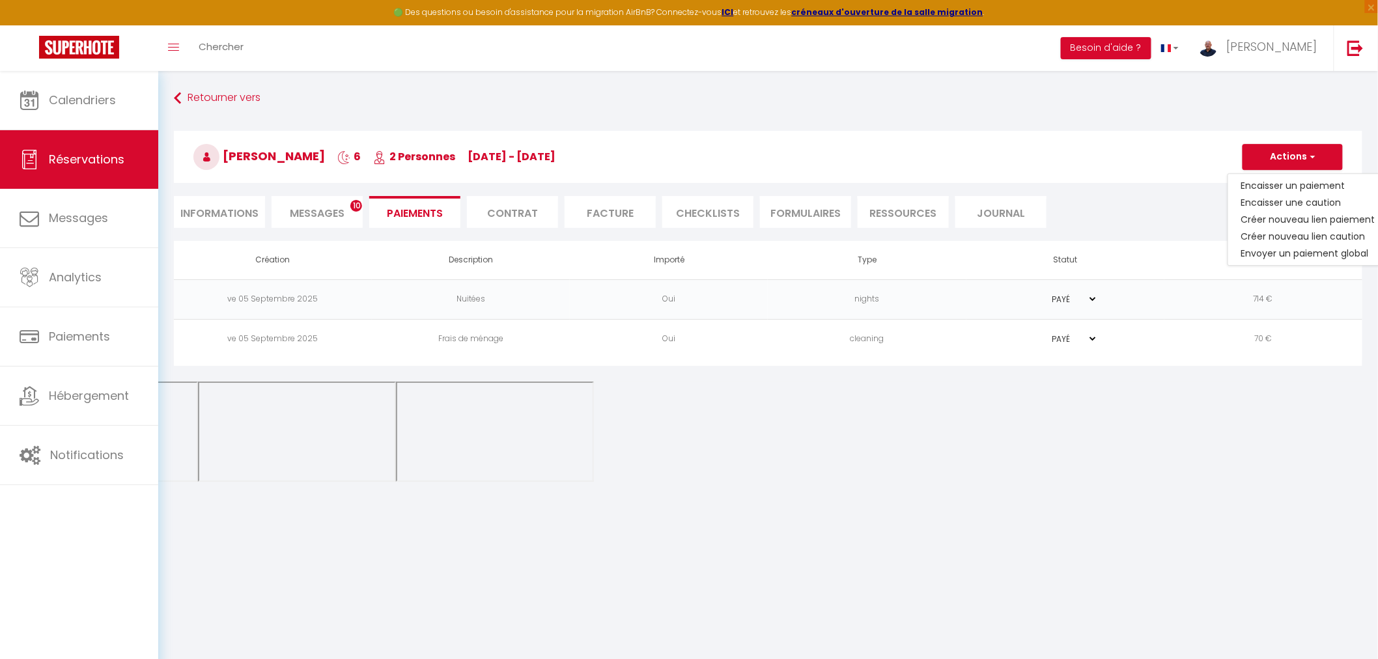
select select "nights"
type input "[EMAIL_ADDRESS][DOMAIN_NAME]"
select select "4516"
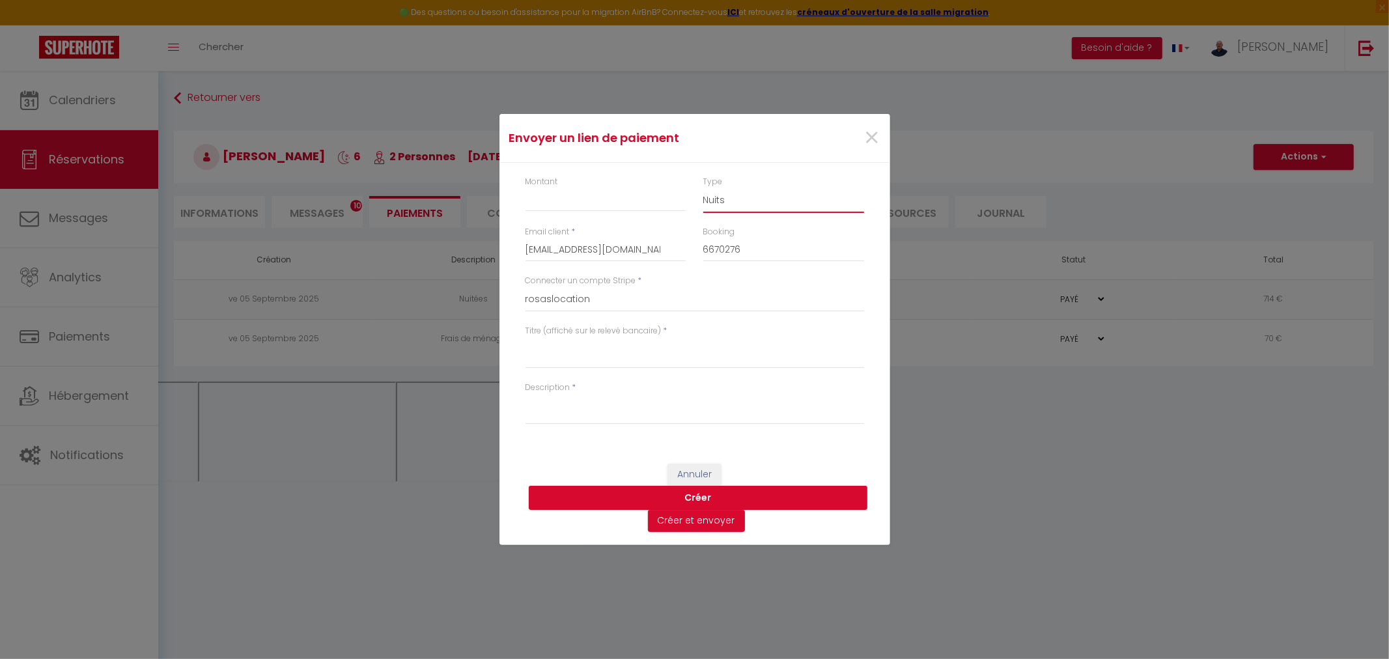
click at [800, 195] on select "Nuits Frais de ménage Taxe de séjour [GEOGRAPHIC_DATA]" at bounding box center [783, 200] width 161 height 25
select select "taxes"
click at [703, 188] on select "Nuits Frais de ménage Taxe de séjour [GEOGRAPHIC_DATA]" at bounding box center [783, 200] width 161 height 25
click at [583, 256] on input "[EMAIL_ADDRESS][DOMAIN_NAME]" at bounding box center [606, 249] width 161 height 23
paste input "[PERSON_NAME][EMAIL_ADDRESS]"
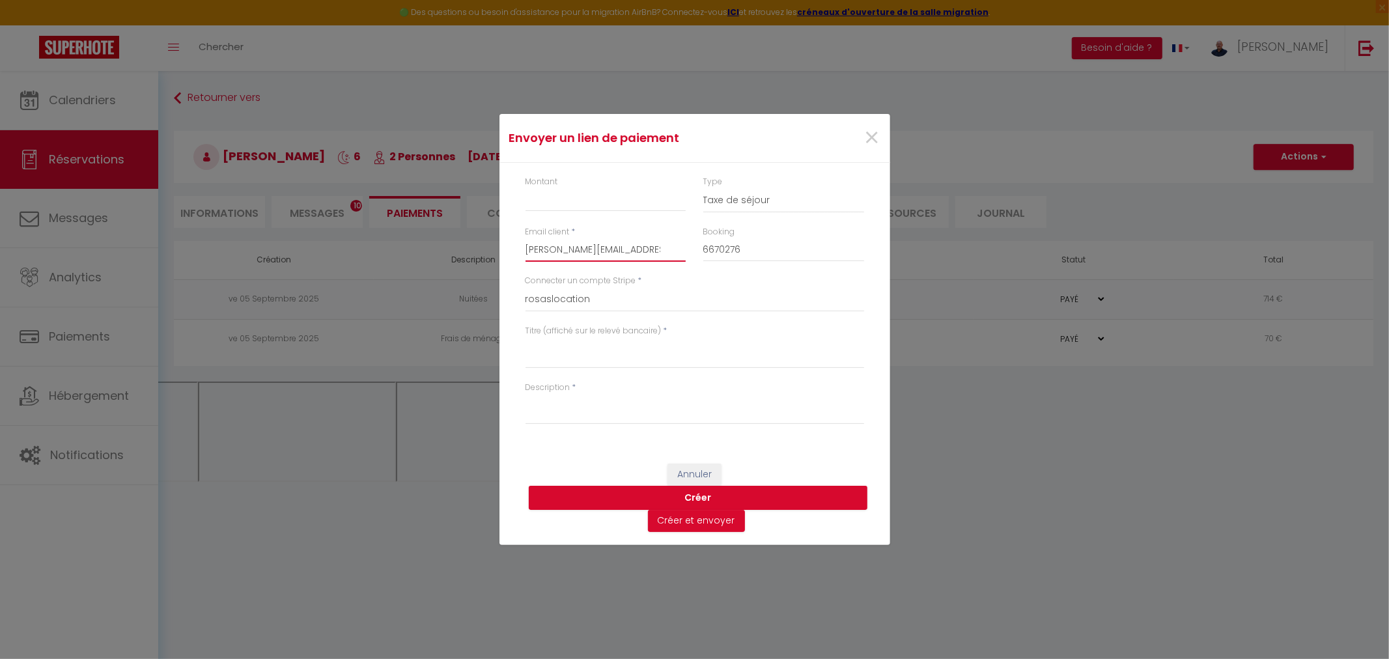
type input "[PERSON_NAME][EMAIL_ADDRESS][DOMAIN_NAME]"
click at [718, 250] on input "6670276" at bounding box center [783, 249] width 161 height 23
click at [538, 356] on textarea "Titre (affiché sur le relevé bancaire)" at bounding box center [695, 352] width 339 height 31
paste textarea "6670276"
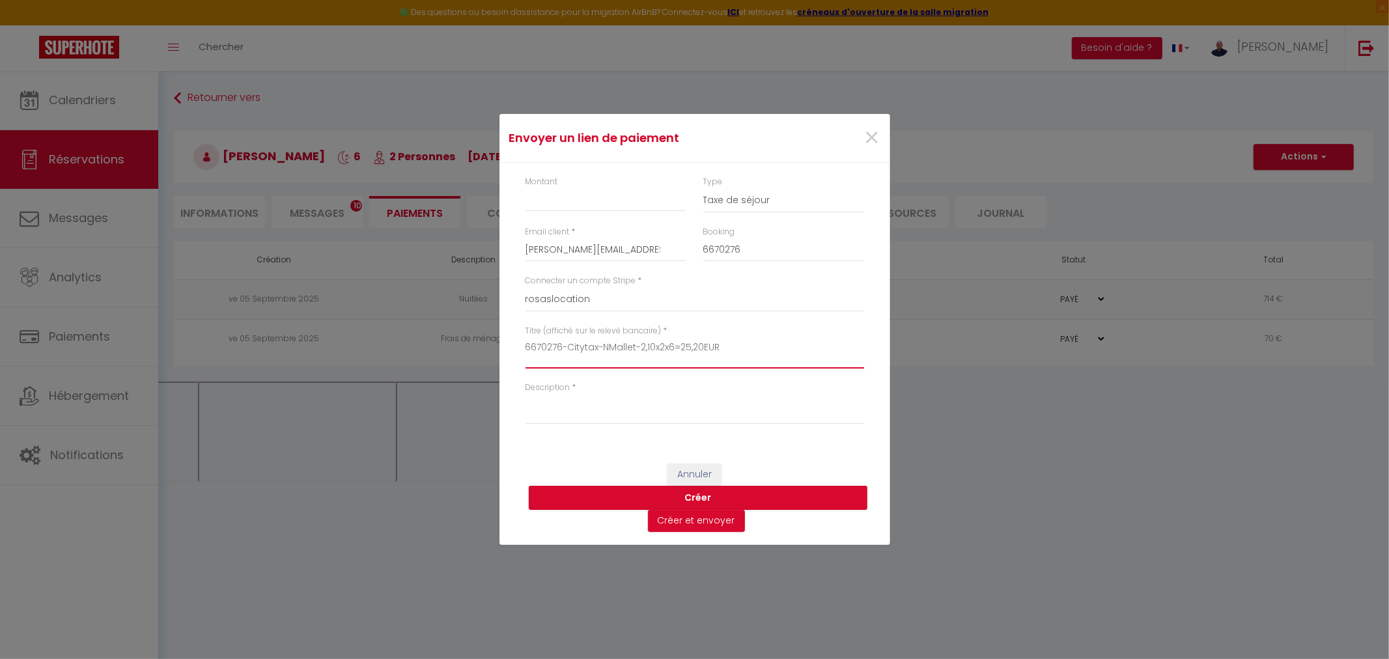
type textarea "6670276-Citytax-NMallet-2,10x2x6=25,20EUR"
paste textarea "6670276-Citytax-NMallet-2,10x2x6=25,20EUR"
type textarea "6670276-Citytax-NMallet-2,10x2x6=25,20EUR"
click at [561, 200] on input "Montant" at bounding box center [606, 199] width 161 height 23
click at [698, 492] on button "Créer" at bounding box center [698, 498] width 339 height 25
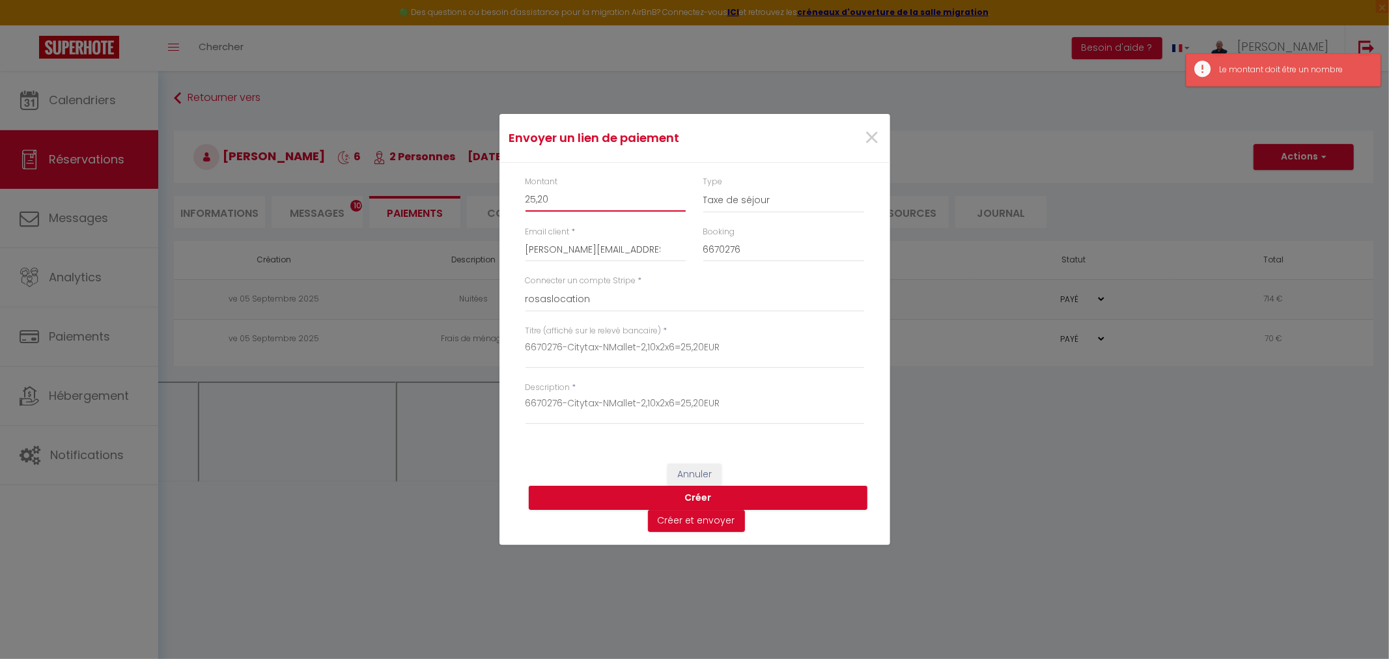
click at [538, 202] on input "25,20" at bounding box center [606, 199] width 161 height 23
type input "25.20"
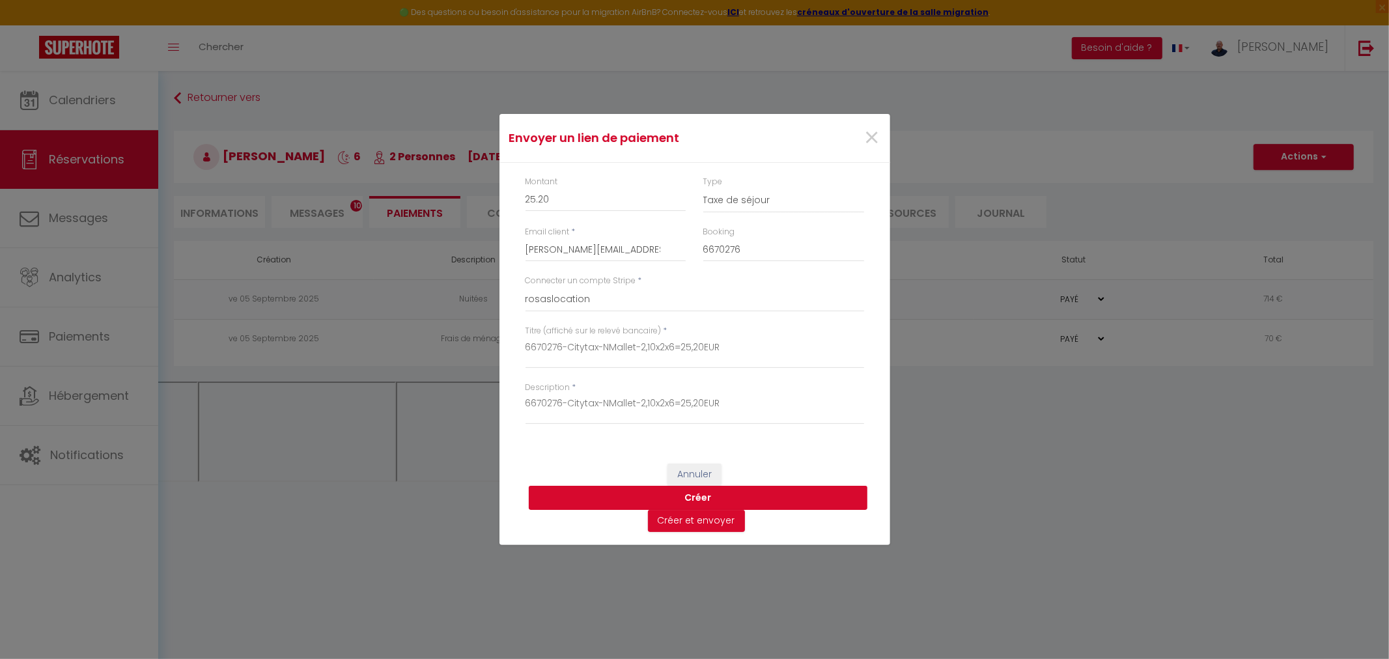
click at [707, 494] on button "Créer" at bounding box center [698, 498] width 339 height 25
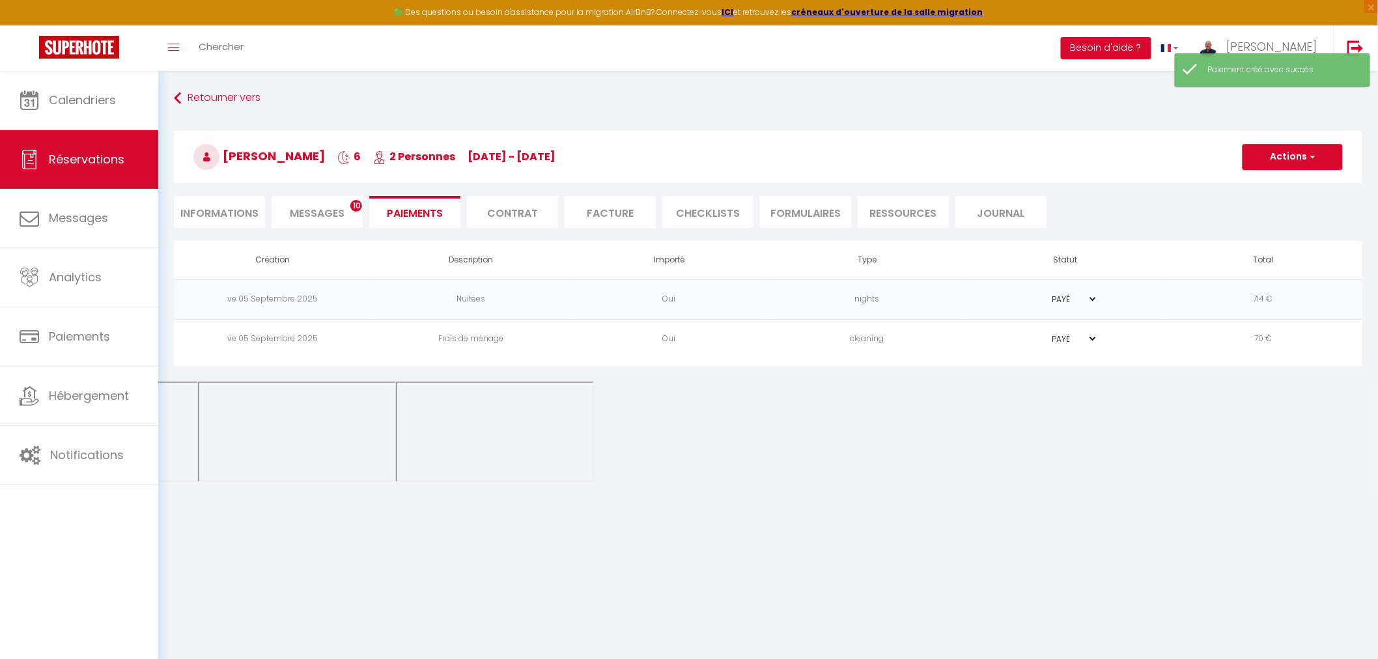
select select "0"
click at [879, 376] on td "taxes" at bounding box center [867, 379] width 198 height 40
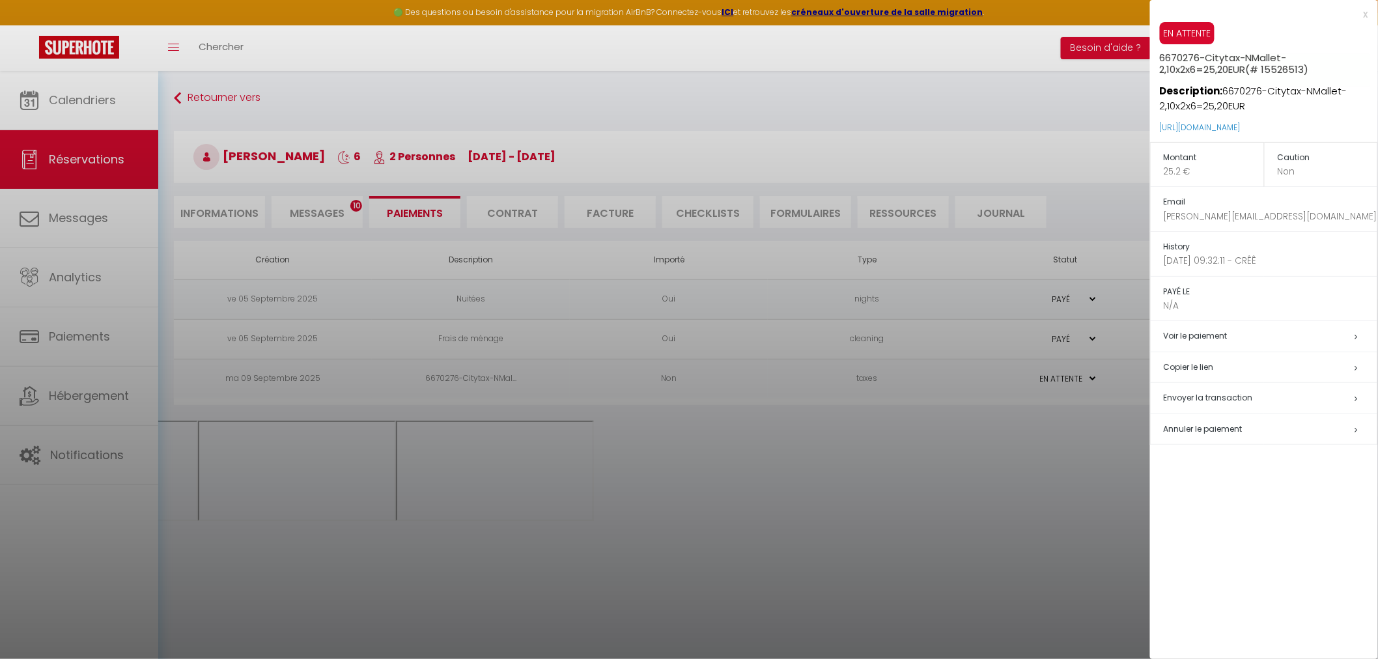
click at [1190, 363] on h5 "Copier le lien" at bounding box center [1271, 367] width 214 height 15
click at [317, 205] on div at bounding box center [689, 329] width 1378 height 659
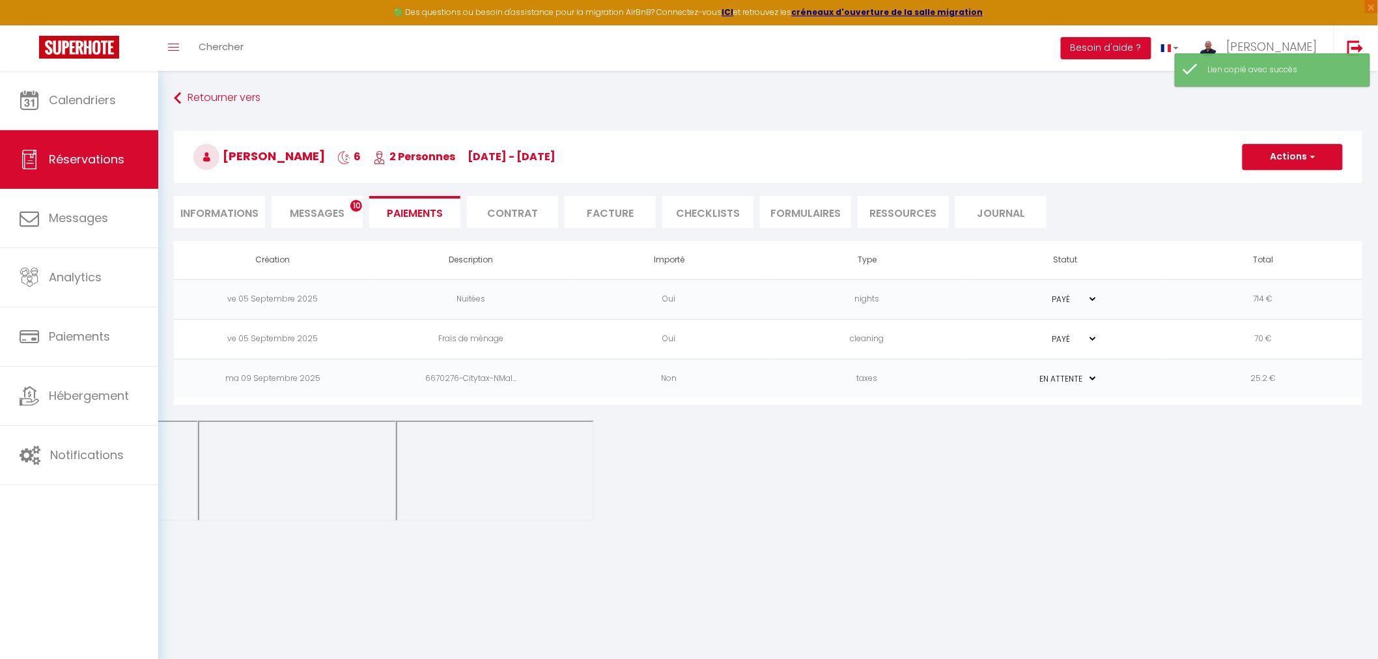
drag, startPoint x: 324, startPoint y: 208, endPoint x: 353, endPoint y: 229, distance: 35.4
click at [324, 208] on span "Messages" at bounding box center [317, 213] width 55 height 15
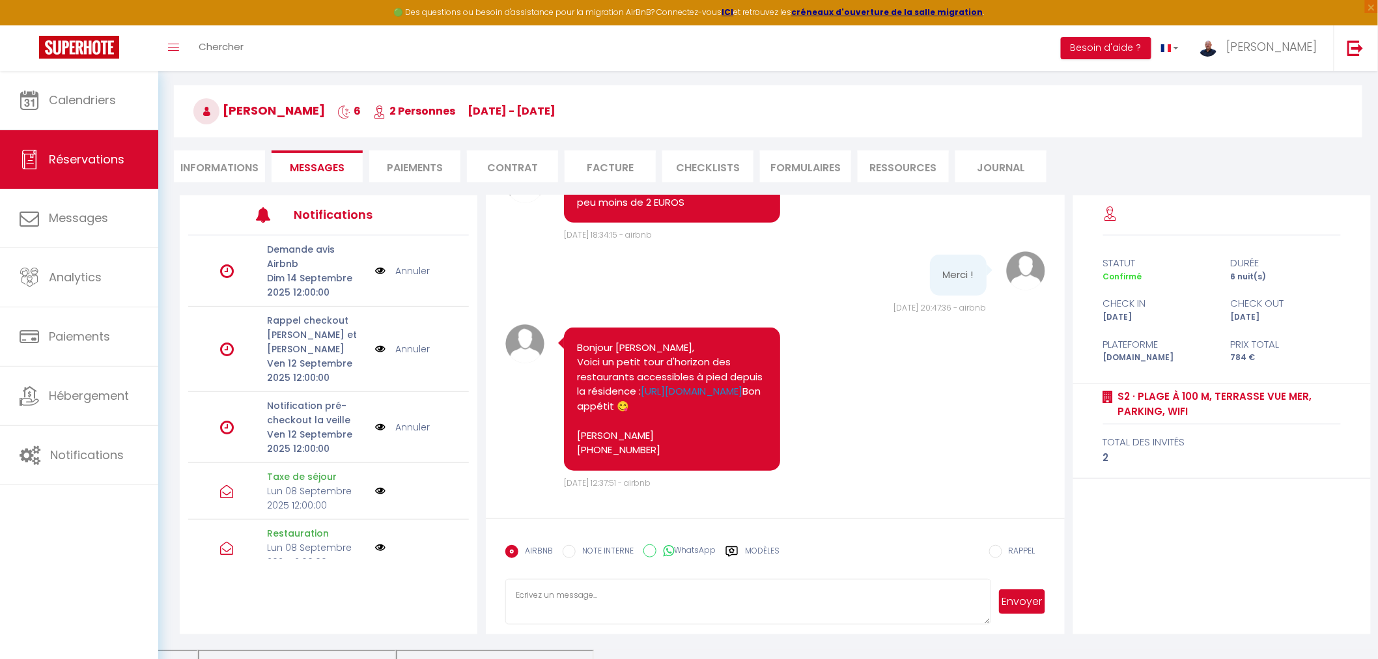
scroll to position [70, 0]
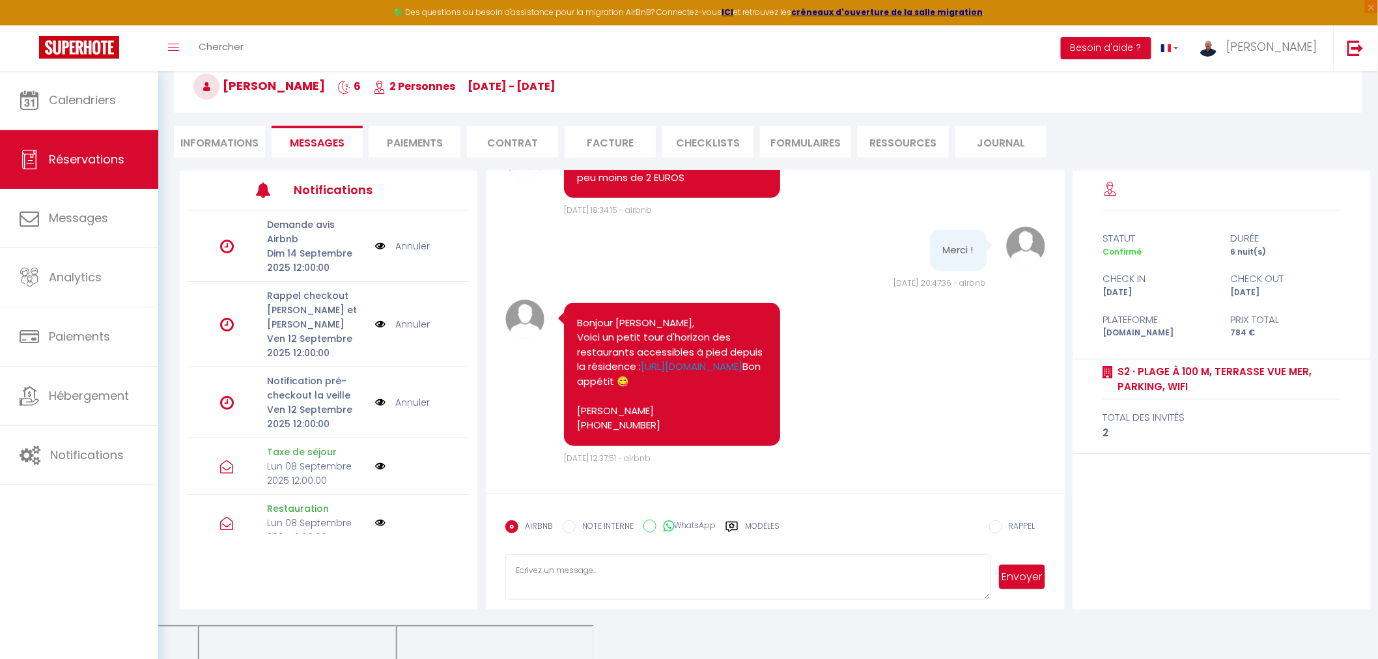
drag, startPoint x: 984, startPoint y: 597, endPoint x: 1016, endPoint y: 637, distance: 51.0
click at [1016, 640] on body "🟢 Des questions ou besoin d'assistance pour la migration AirBnB? Connectez-vous…" at bounding box center [689, 365] width 1378 height 728
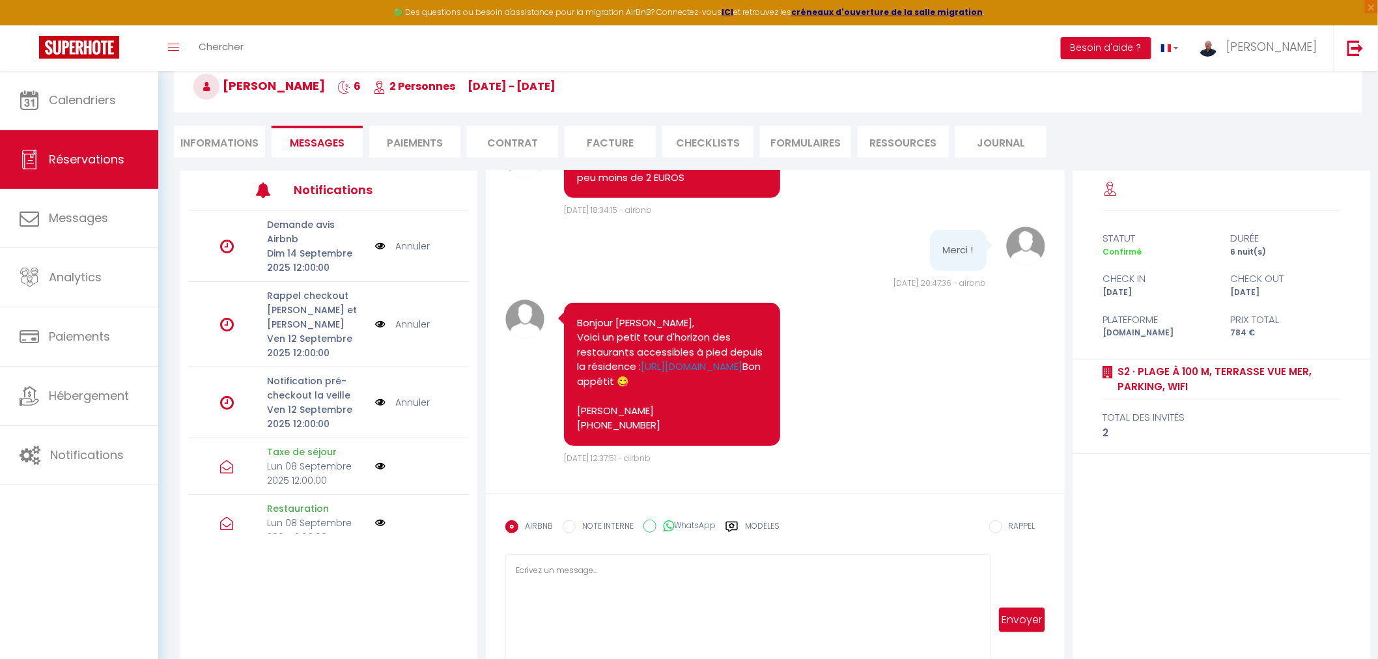
drag, startPoint x: 987, startPoint y: 610, endPoint x: 1011, endPoint y: 617, distance: 25.1
click at [989, 589] on html "🟢 Des questions ou besoin d'assistance pour la migration AirBnB? Connectez-vous…" at bounding box center [689, 259] width 1378 height 659
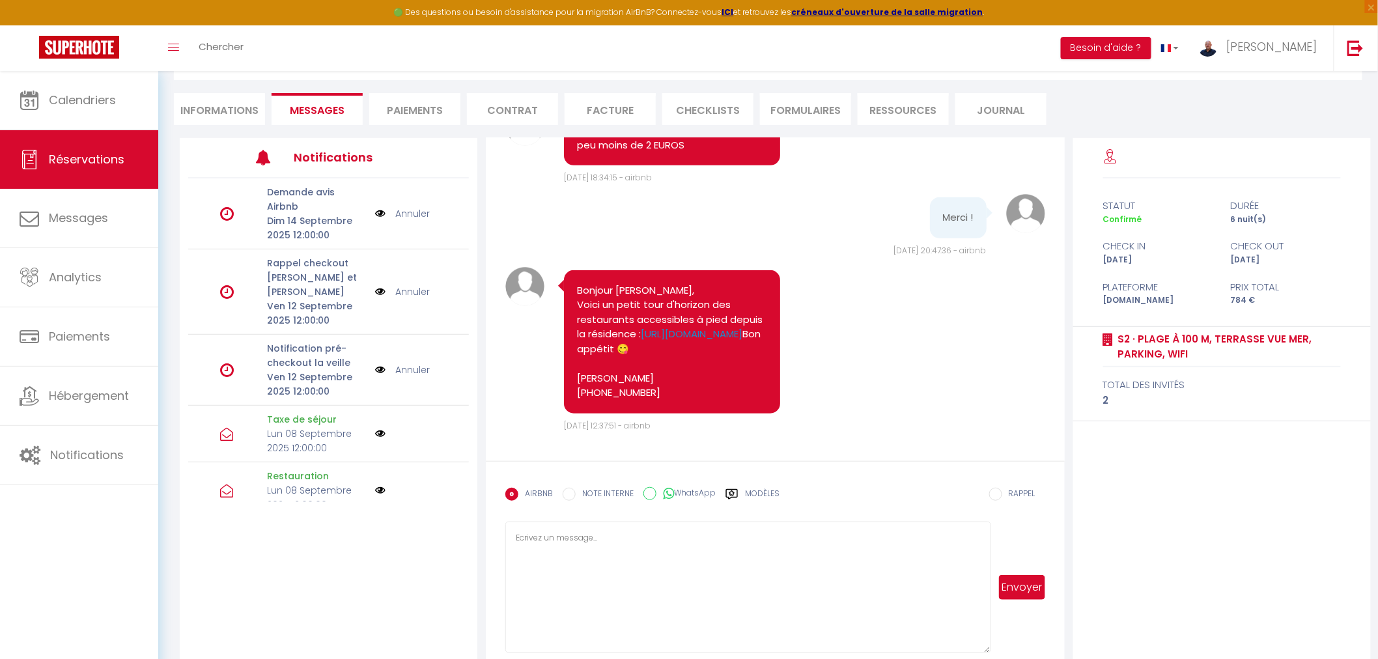
scroll to position [121, 0]
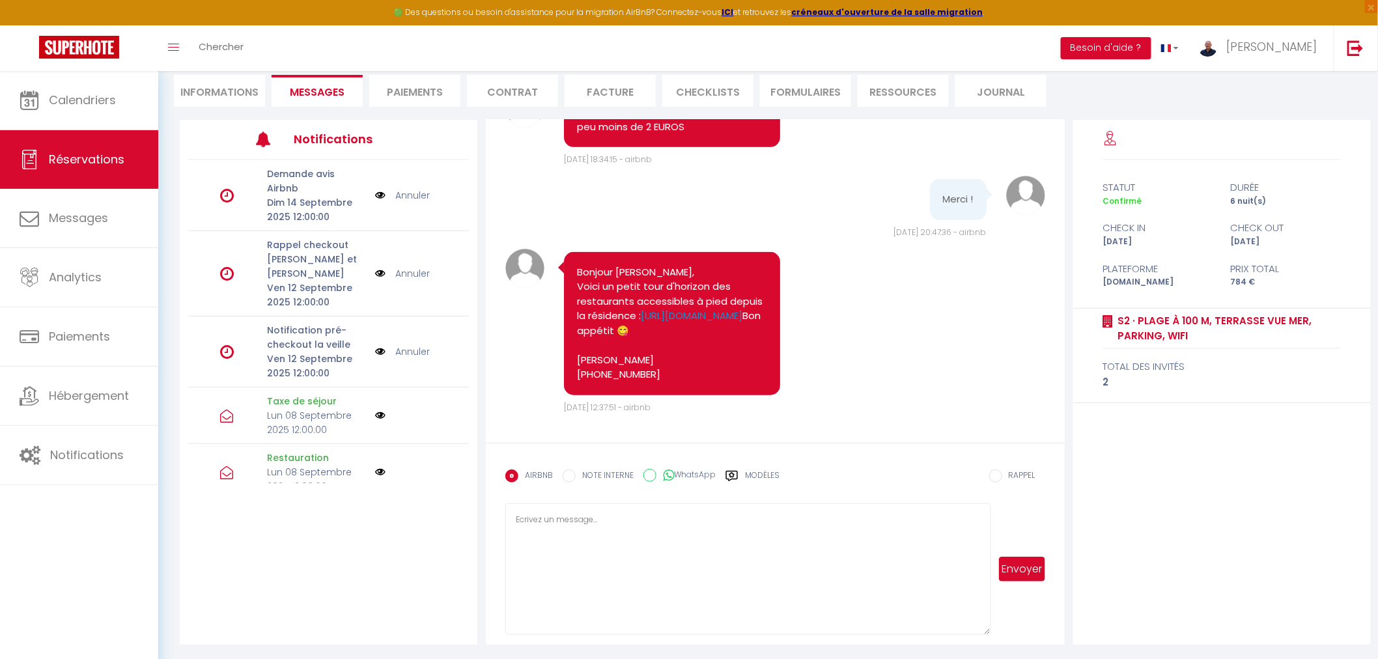
drag, startPoint x: 985, startPoint y: 633, endPoint x: 992, endPoint y: 638, distance: 8.3
click at [990, 538] on html "🟢 Des questions ou besoin d'assistance pour la migration AirBnB? Connectez-vous…" at bounding box center [689, 208] width 1378 height 659
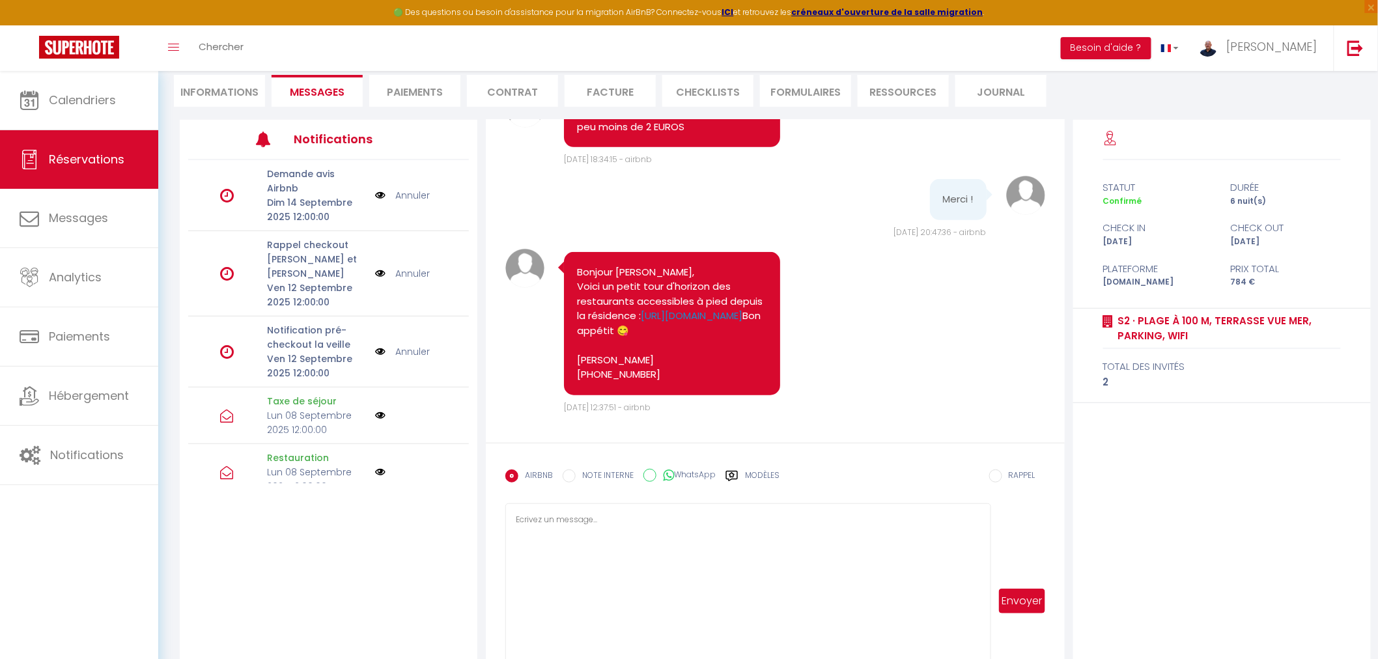
drag, startPoint x: 991, startPoint y: 630, endPoint x: 989, endPoint y: 693, distance: 62.6
click at [989, 538] on html "🟢 Des questions ou besoin d'assistance pour la migration AirBnB? Connectez-vous…" at bounding box center [689, 208] width 1378 height 659
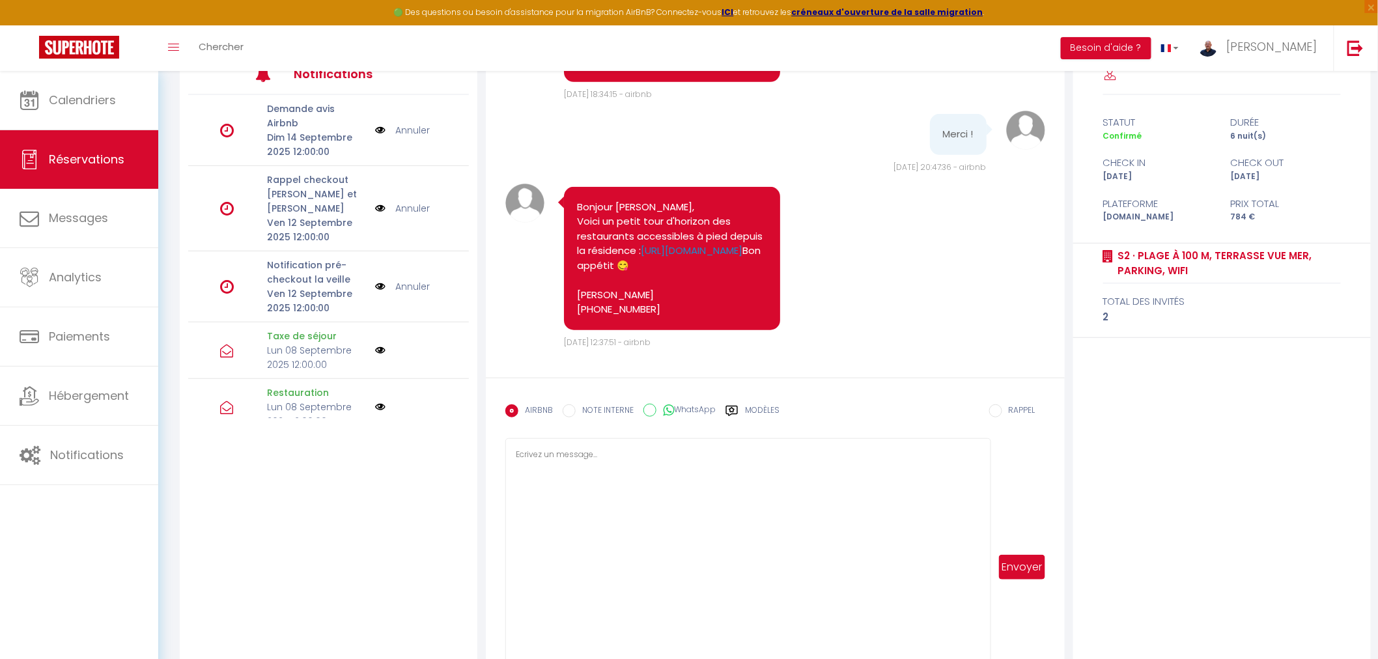
drag, startPoint x: 987, startPoint y: 630, endPoint x: 993, endPoint y: 693, distance: 62.8
click at [993, 473] on html "🟢 Des questions ou besoin d'assistance pour la migration AirBnB? Connectez-vous…" at bounding box center [689, 143] width 1378 height 659
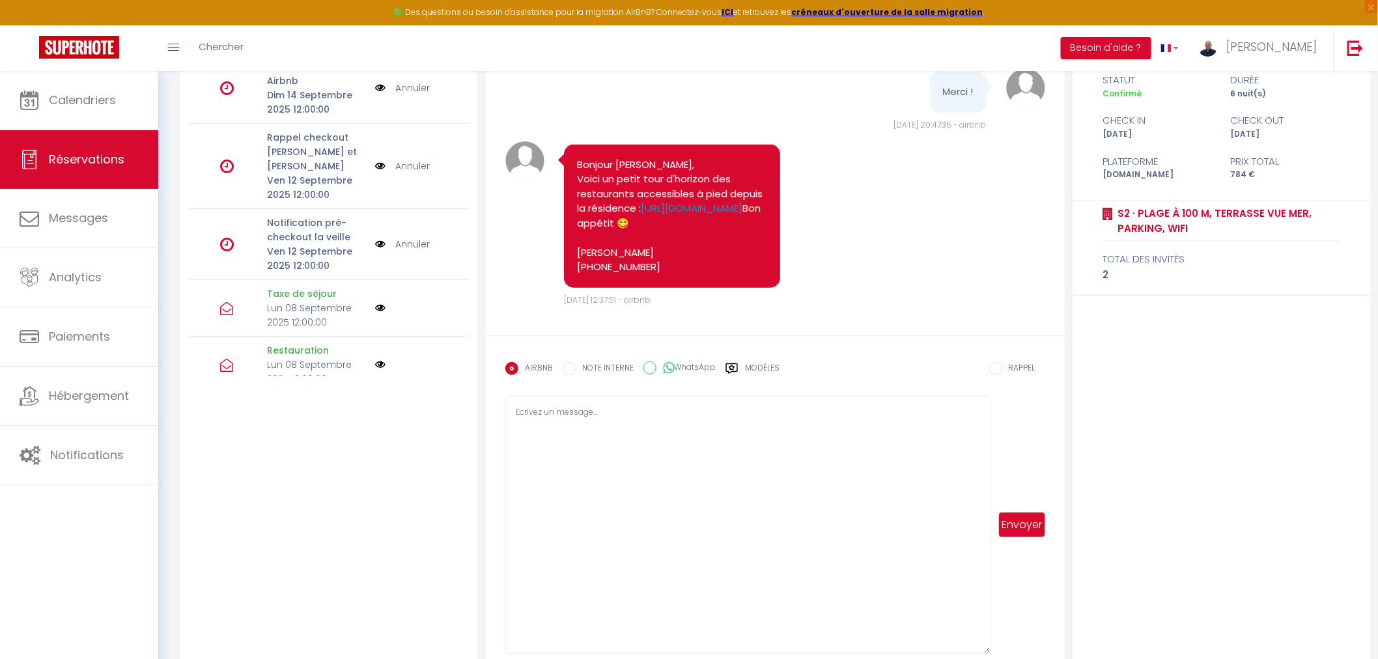
scroll to position [248, 0]
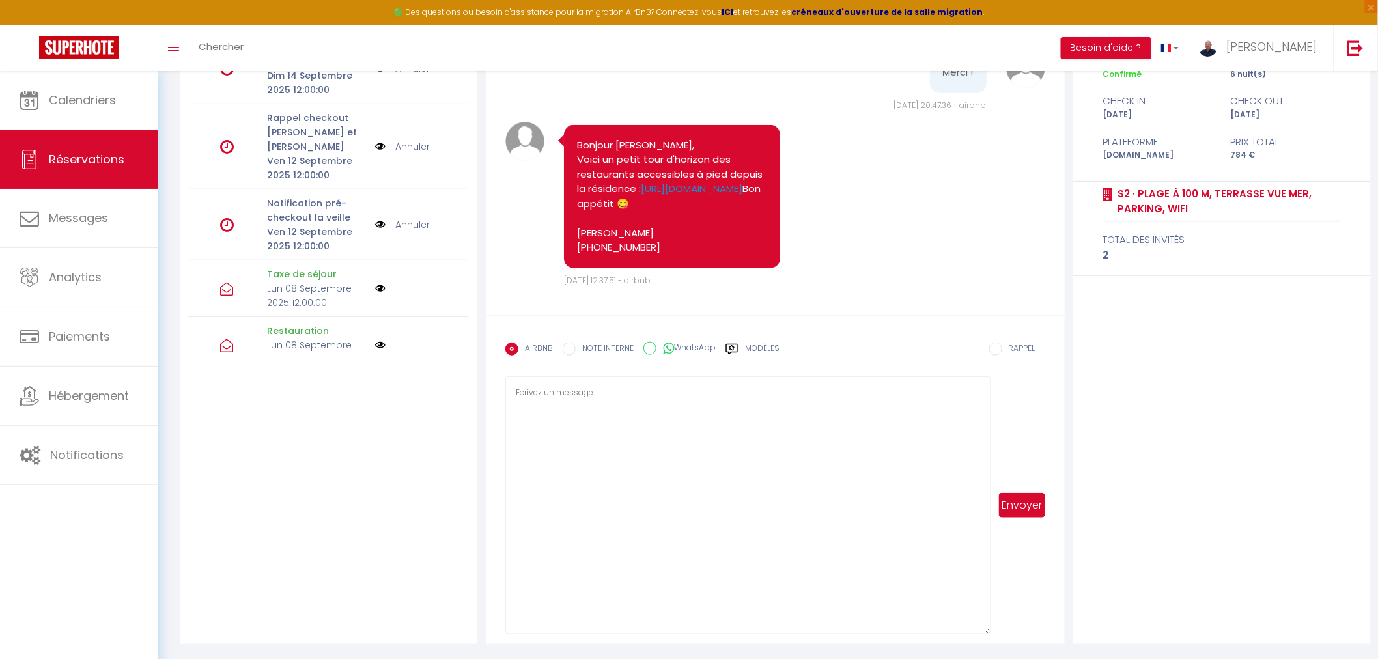
click at [758, 347] on label "Modèles" at bounding box center [762, 354] width 35 height 23
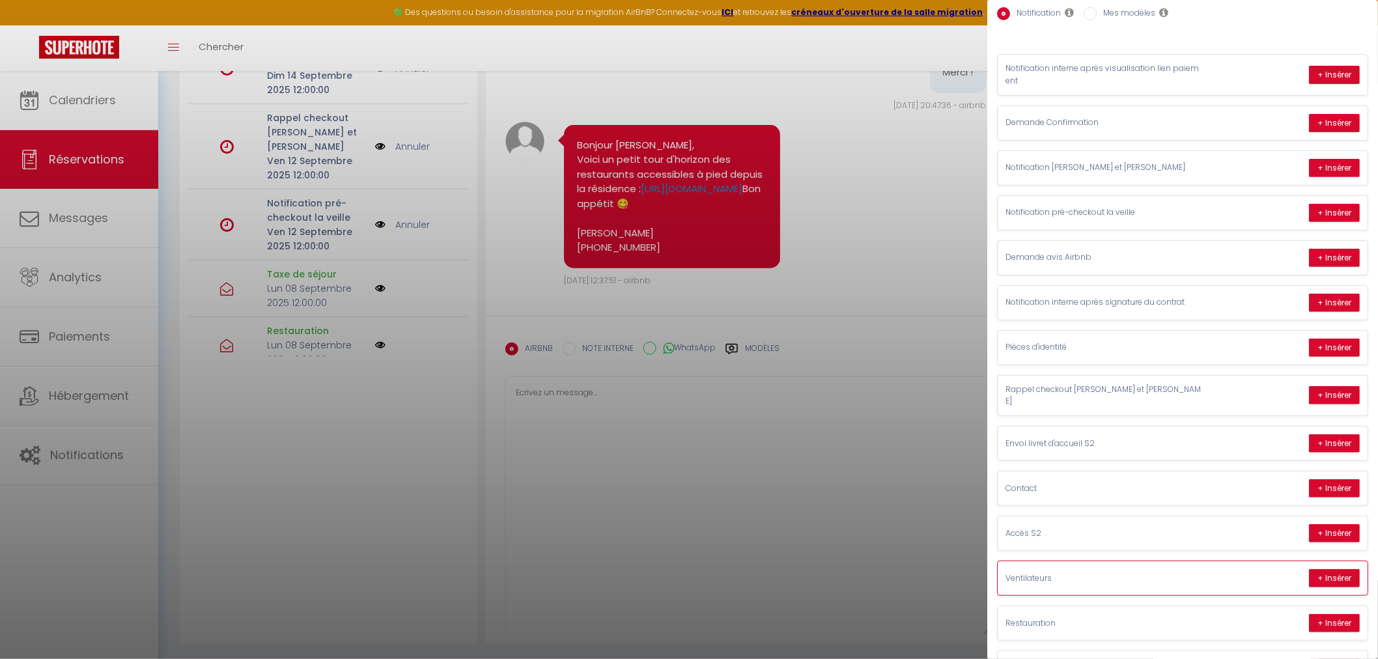
scroll to position [170, 0]
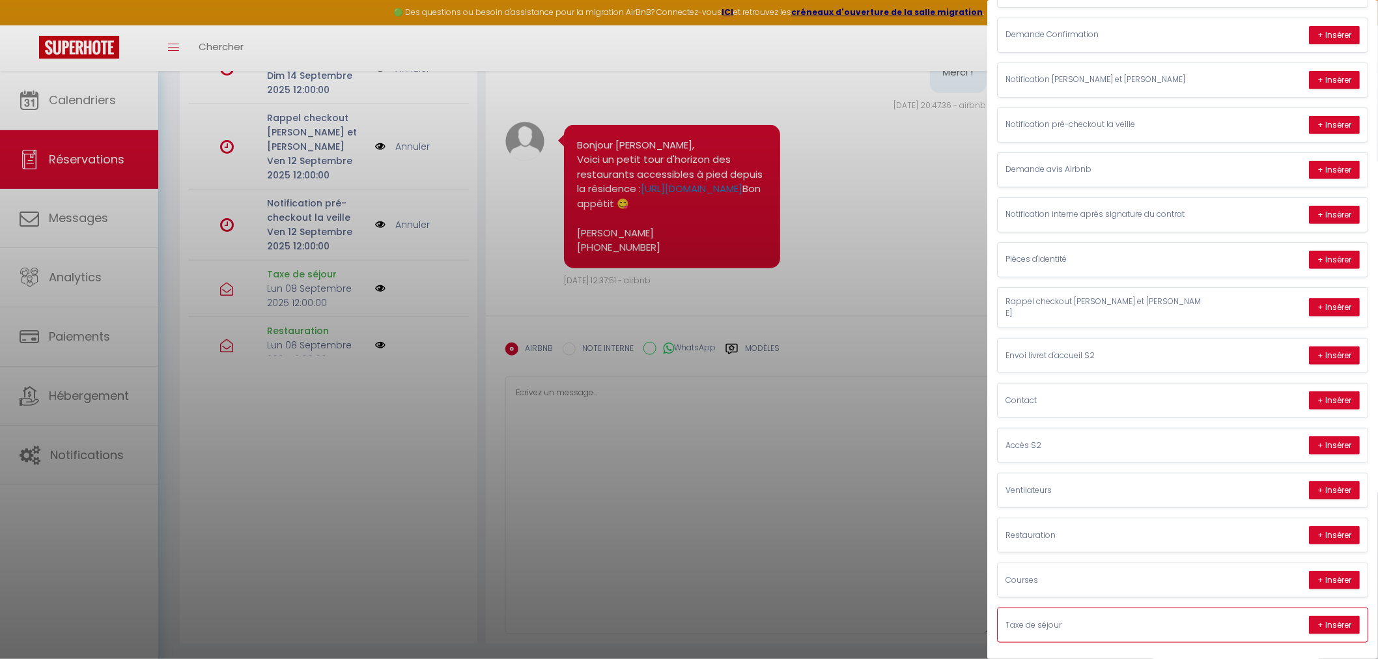
click at [1073, 621] on p "Taxe de séjour" at bounding box center [1103, 625] width 195 height 12
click at [1312, 620] on button "+ Insérer" at bounding box center [1334, 625] width 51 height 18
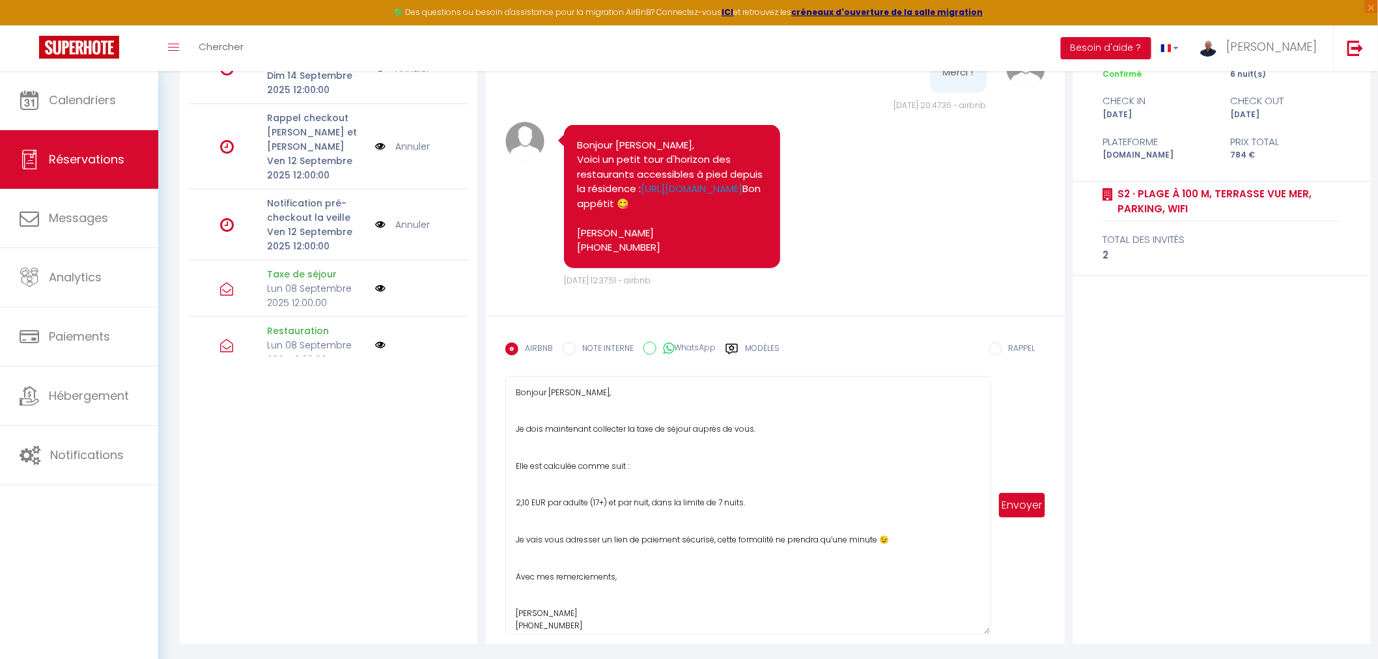
click at [818, 511] on textarea "Bonjour [PERSON_NAME], Je dois maintenant collecter la taxe de séjour auprès de…" at bounding box center [747, 505] width 485 height 258
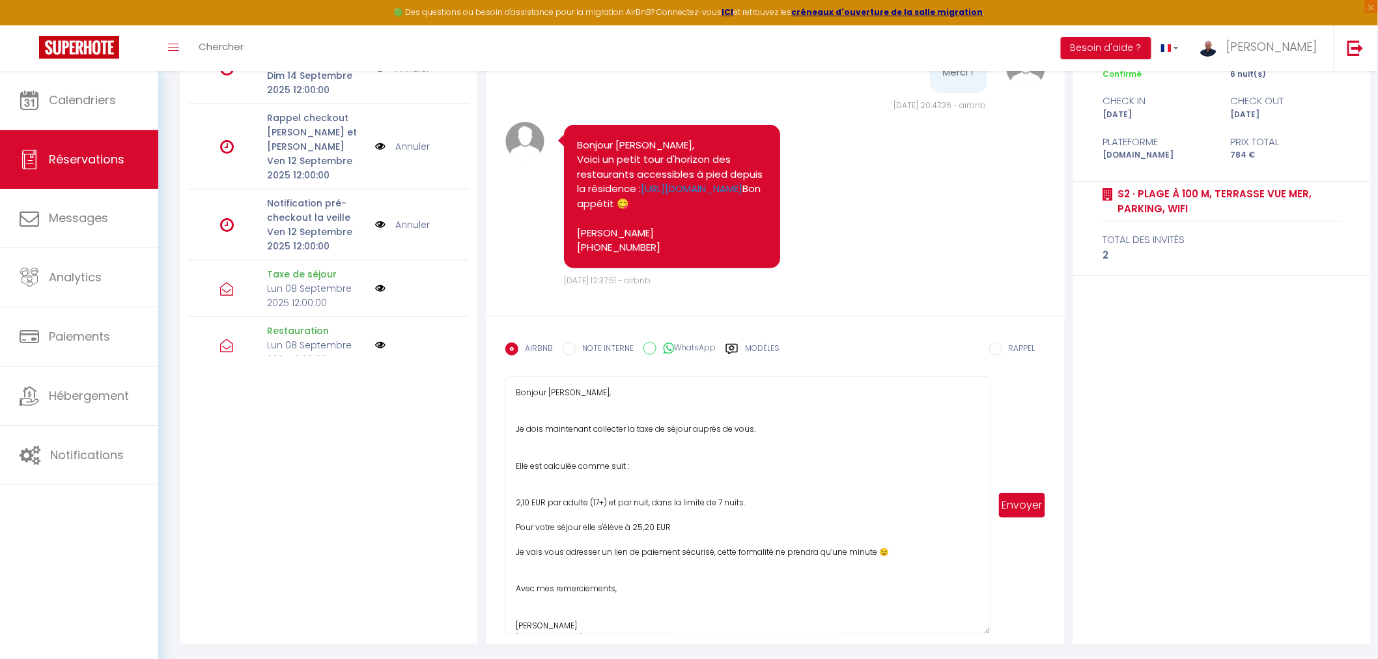
click at [517, 554] on textarea "Bonjour [PERSON_NAME], Je dois maintenant collecter la taxe de séjour auprès de…" at bounding box center [747, 505] width 485 height 258
drag, startPoint x: 517, startPoint y: 554, endPoint x: 578, endPoint y: 555, distance: 60.6
click at [578, 555] on textarea "Bonjour [PERSON_NAME], Je dois maintenant collecter la taxe de séjour auprès de…" at bounding box center [747, 505] width 485 height 258
click at [574, 569] on textarea "Bonjour [PERSON_NAME], Je dois maintenant collecter la taxe de séjour auprès de…" at bounding box center [747, 505] width 485 height 258
paste textarea "[URL][DOMAIN_NAME]"
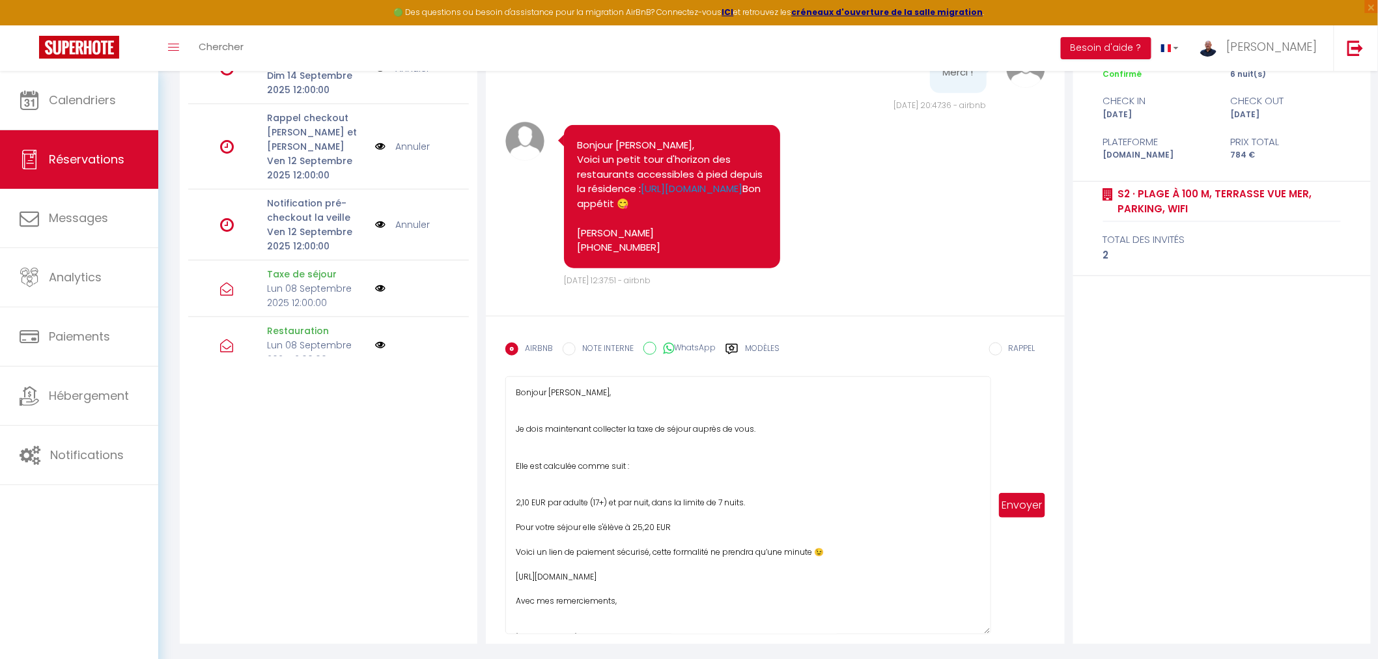
type textarea "Bonjour [PERSON_NAME], Je dois maintenant collecter la taxe de séjour auprès de…"
click at [1030, 502] on button "Envoyer" at bounding box center [1022, 505] width 46 height 25
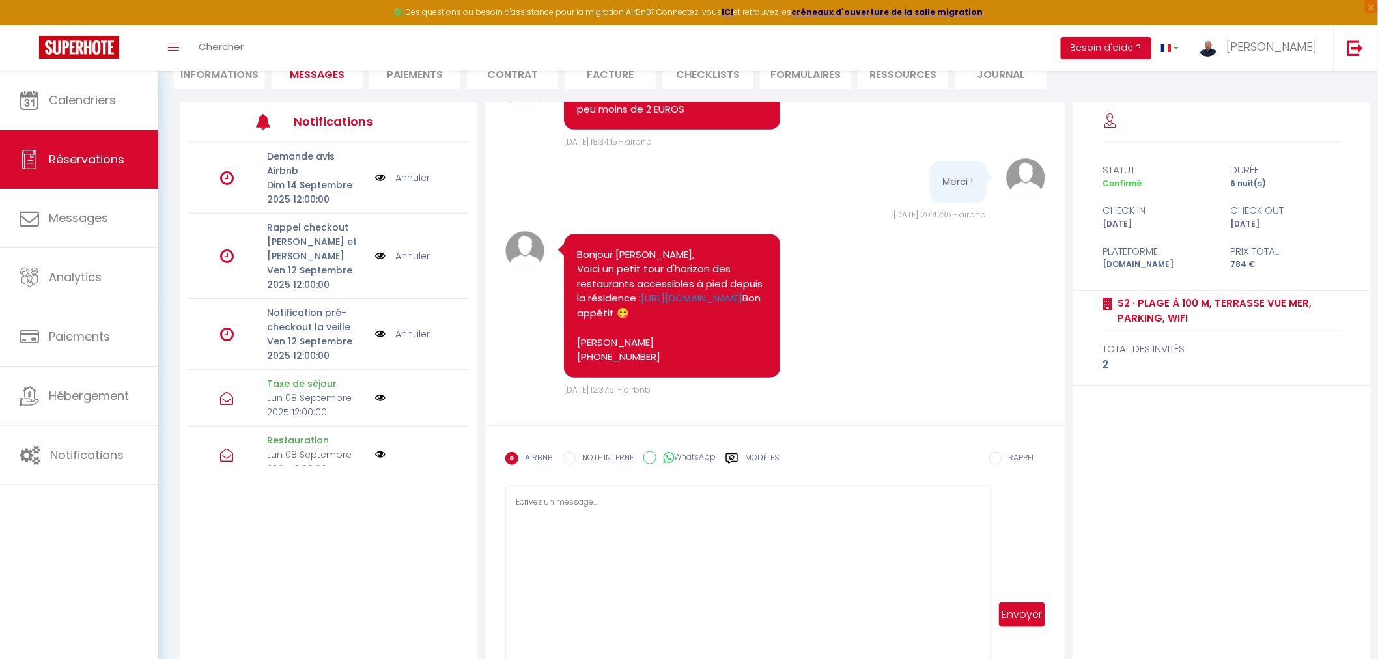
scroll to position [6915, 0]
